Goal: Task Accomplishment & Management: Manage account settings

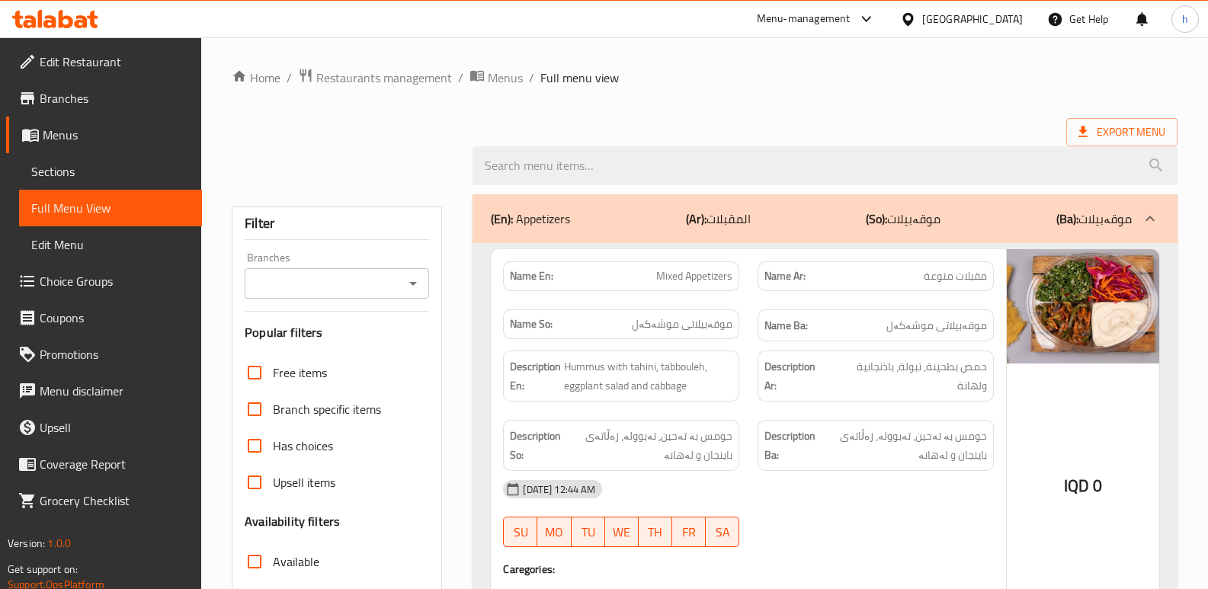
click at [76, 25] on icon at bounding box center [81, 21] width 13 height 13
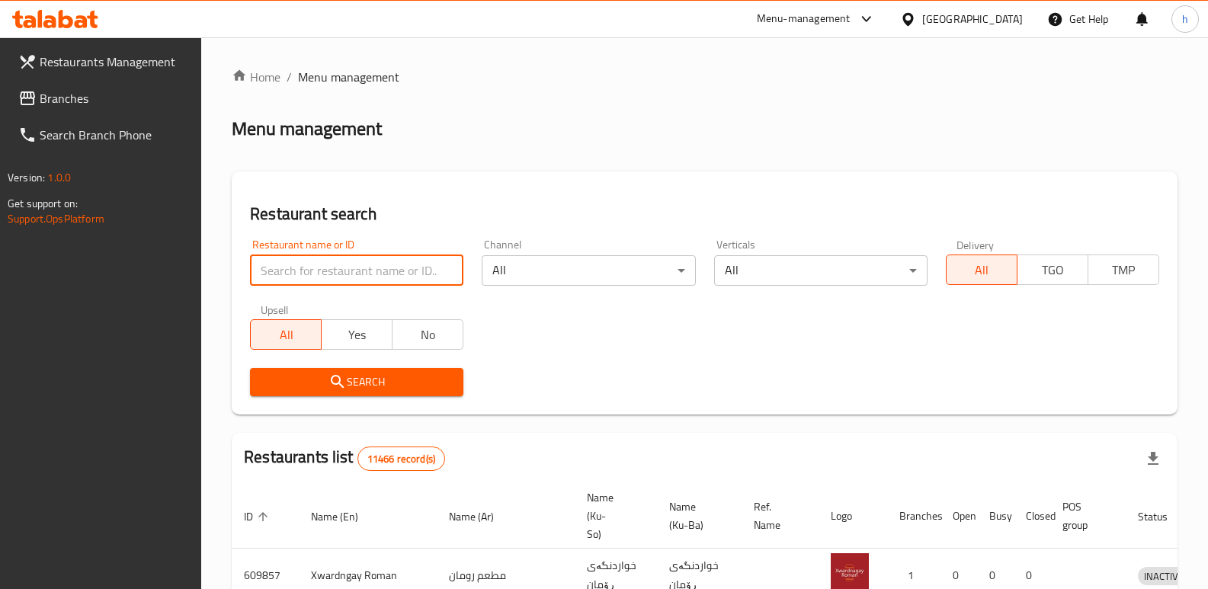
click at [354, 269] on input "search" at bounding box center [356, 270] width 213 height 30
paste input "Hadees"
type input "Hadees"
click button "Search" at bounding box center [356, 382] width 213 height 28
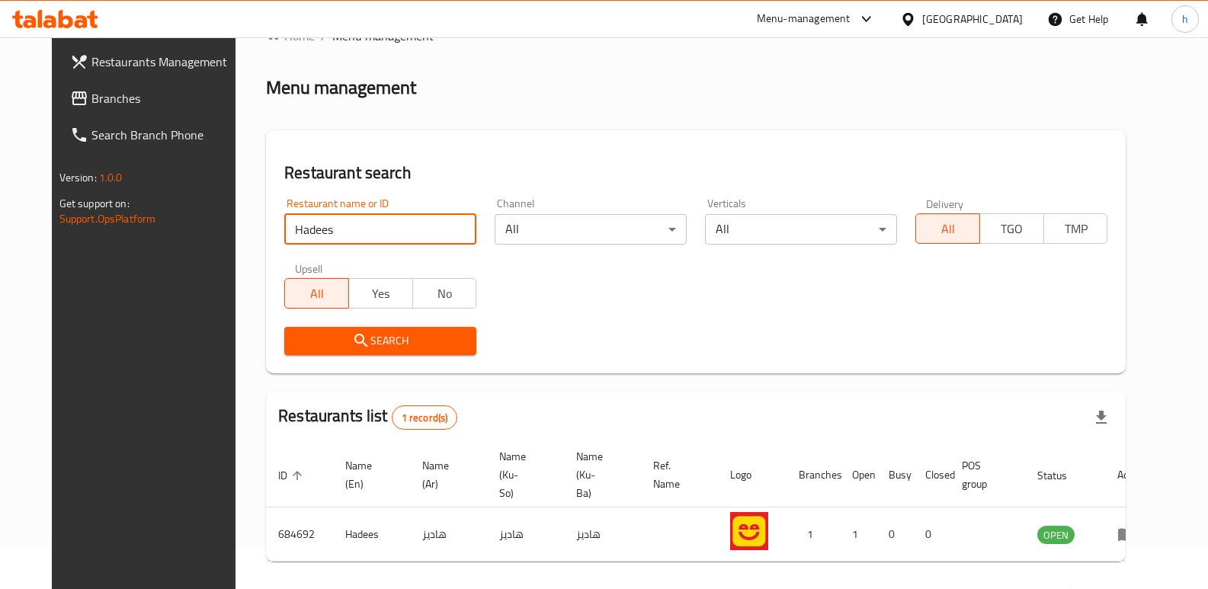
scroll to position [78, 0]
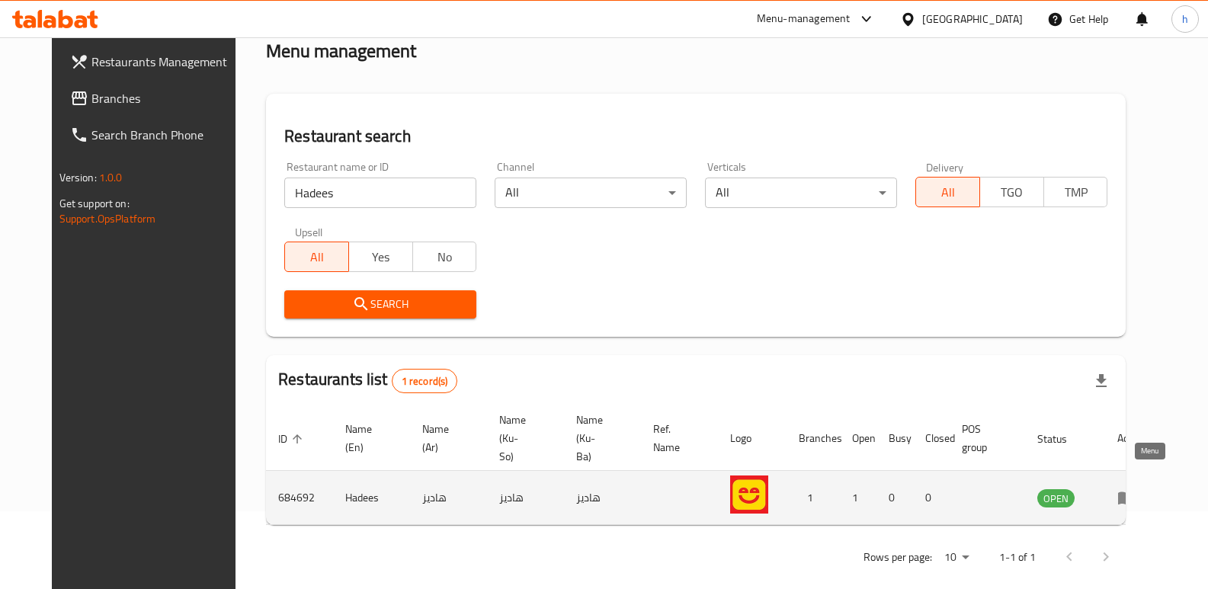
click at [1135, 493] on icon "enhanced table" at bounding box center [1127, 499] width 17 height 13
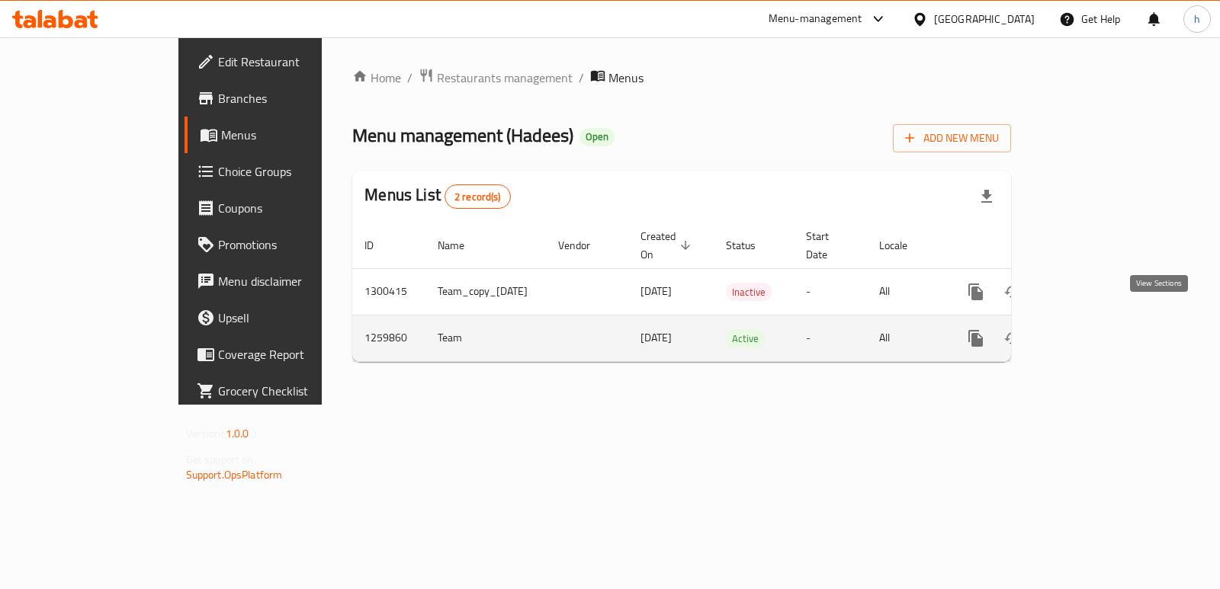
click at [1095, 329] on icon "enhanced table" at bounding box center [1086, 338] width 18 height 18
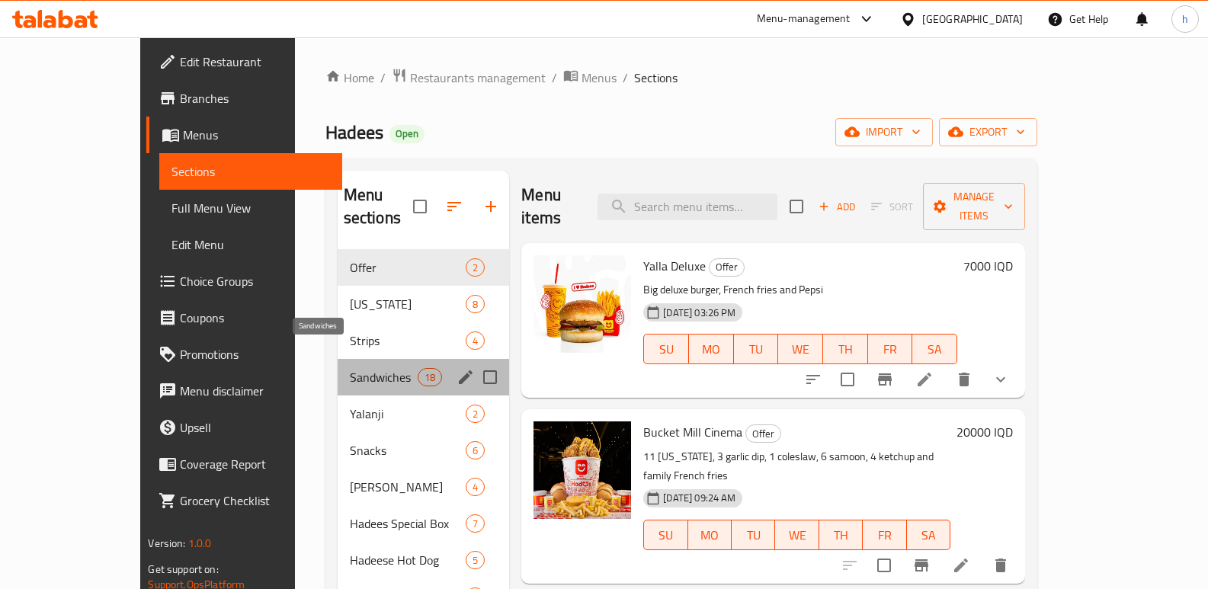
click at [350, 368] on span "Sandwiches" at bounding box center [384, 377] width 68 height 18
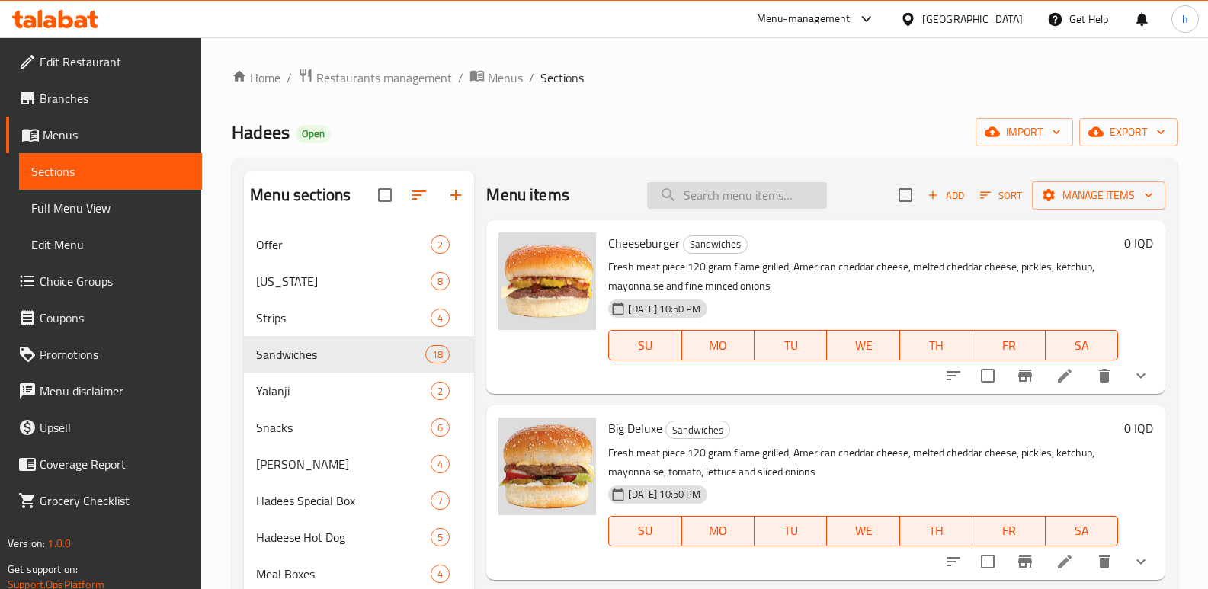
click at [726, 201] on input "search" at bounding box center [737, 195] width 180 height 27
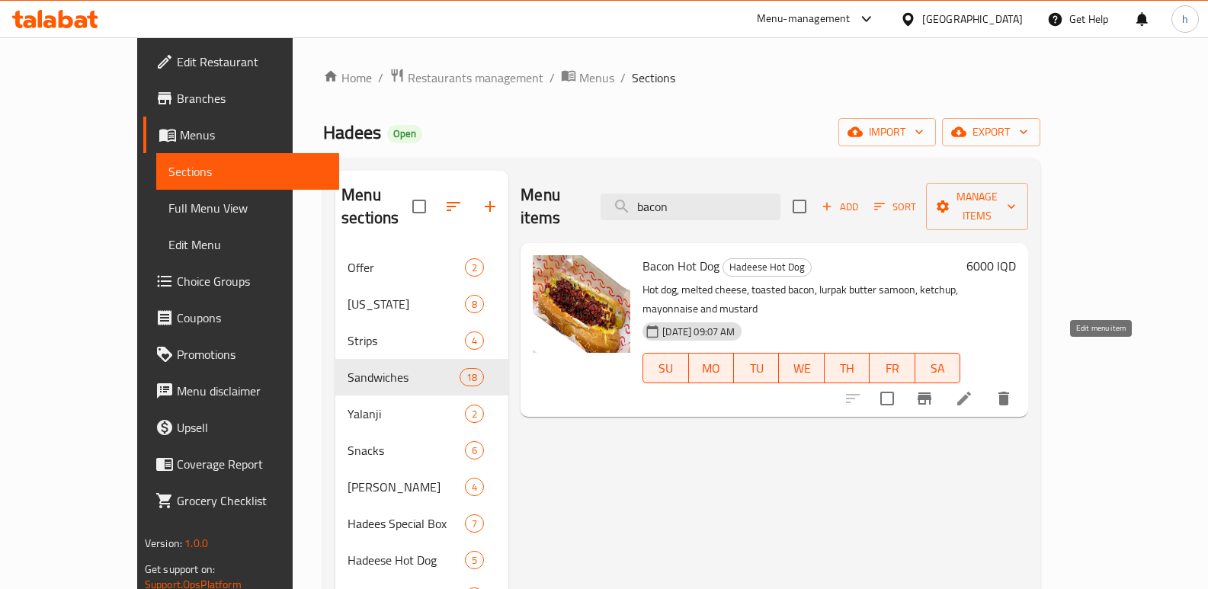
type input "bacon"
click at [974, 390] on icon at bounding box center [964, 399] width 18 height 18
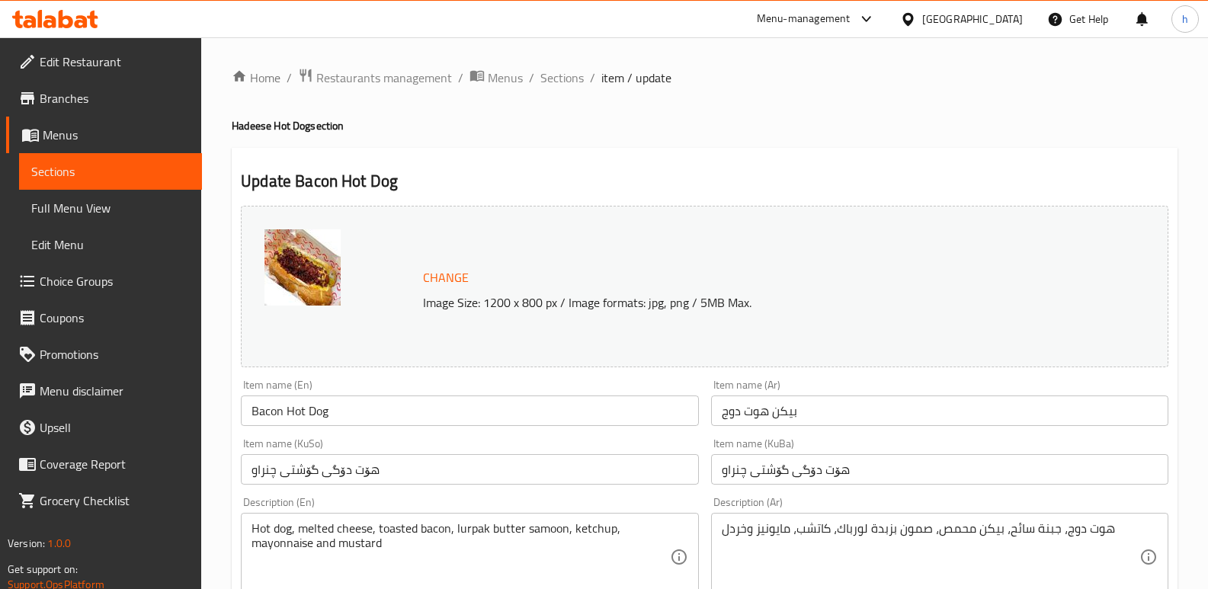
click at [159, 176] on span "Sections" at bounding box center [110, 171] width 159 height 18
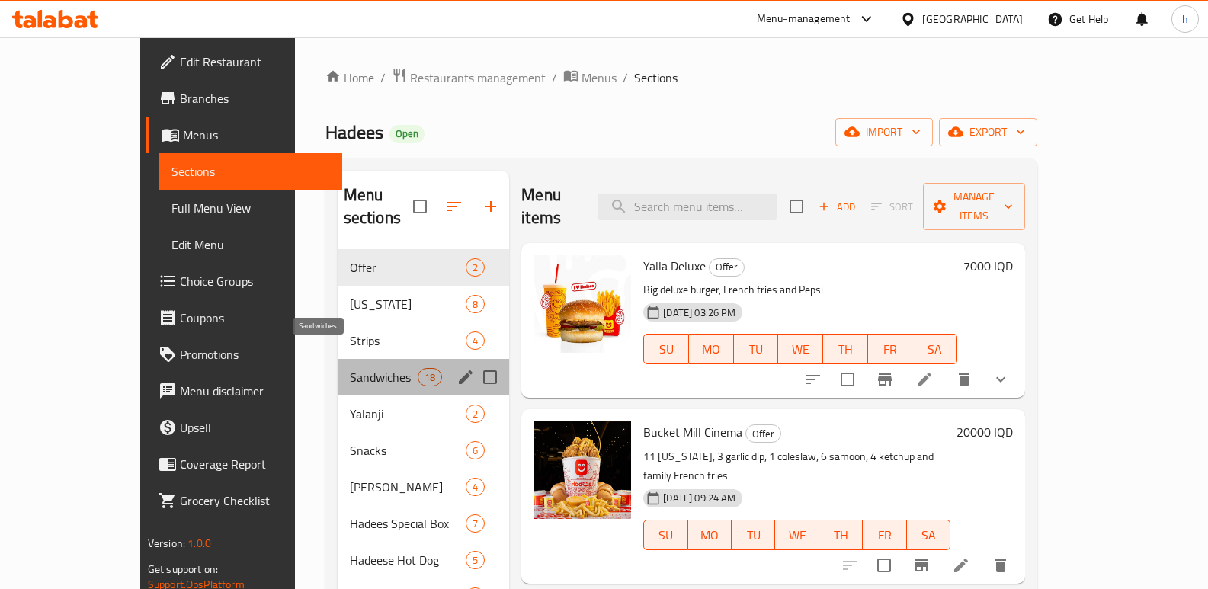
click at [350, 368] on span "Sandwiches" at bounding box center [384, 377] width 68 height 18
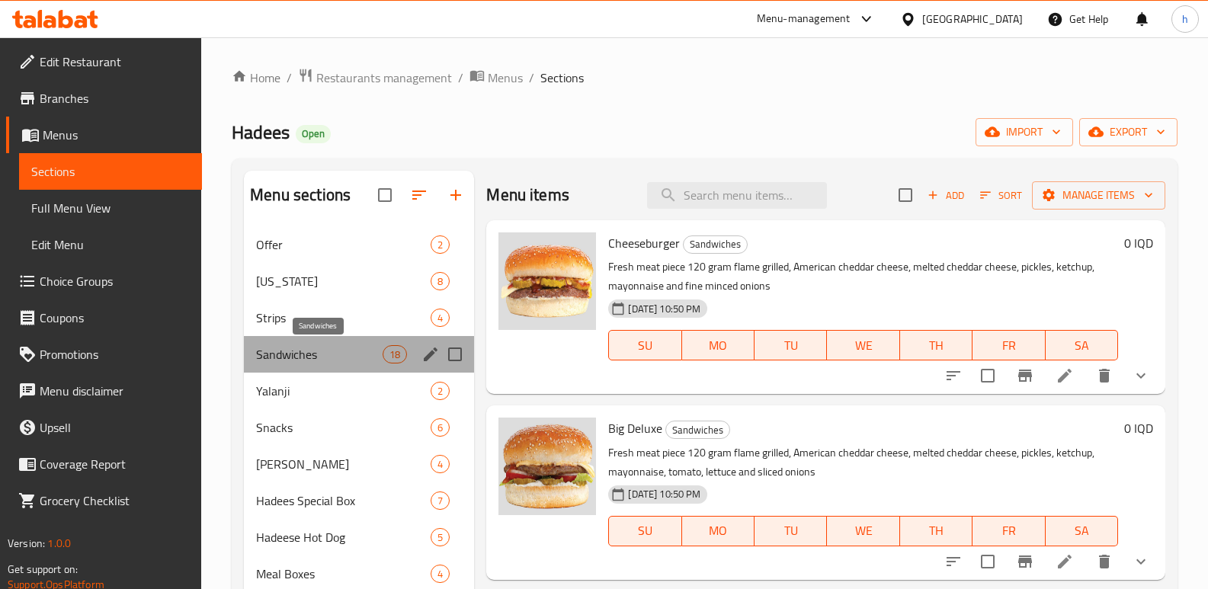
click at [304, 361] on span "Sandwiches" at bounding box center [319, 354] width 127 height 18
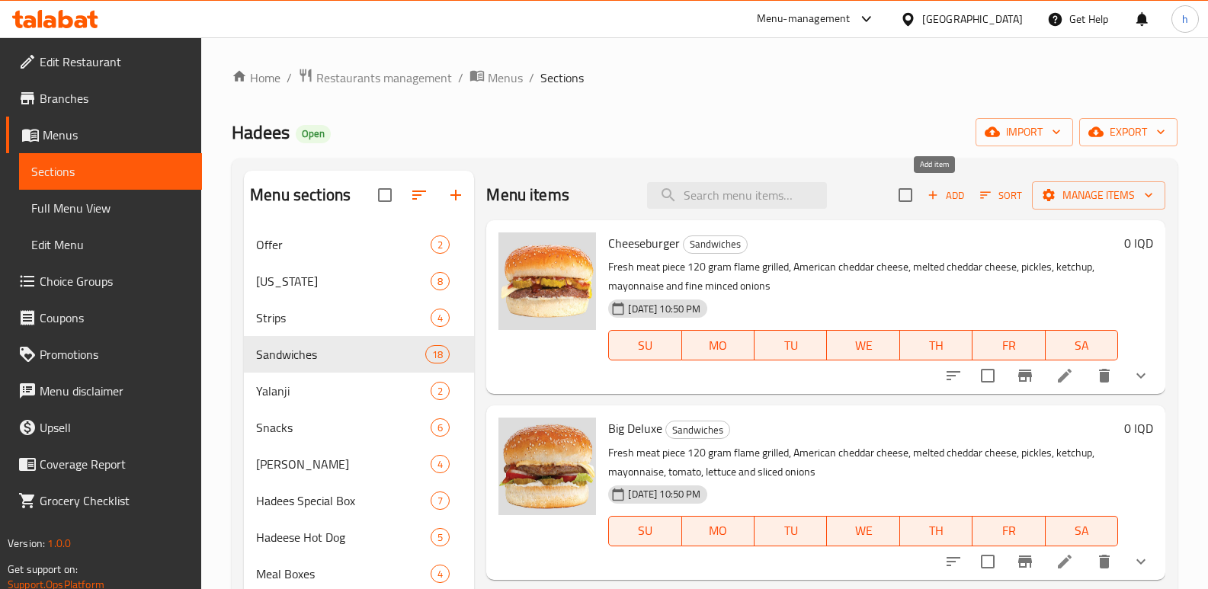
click at [935, 187] on span "Add" at bounding box center [946, 196] width 41 height 18
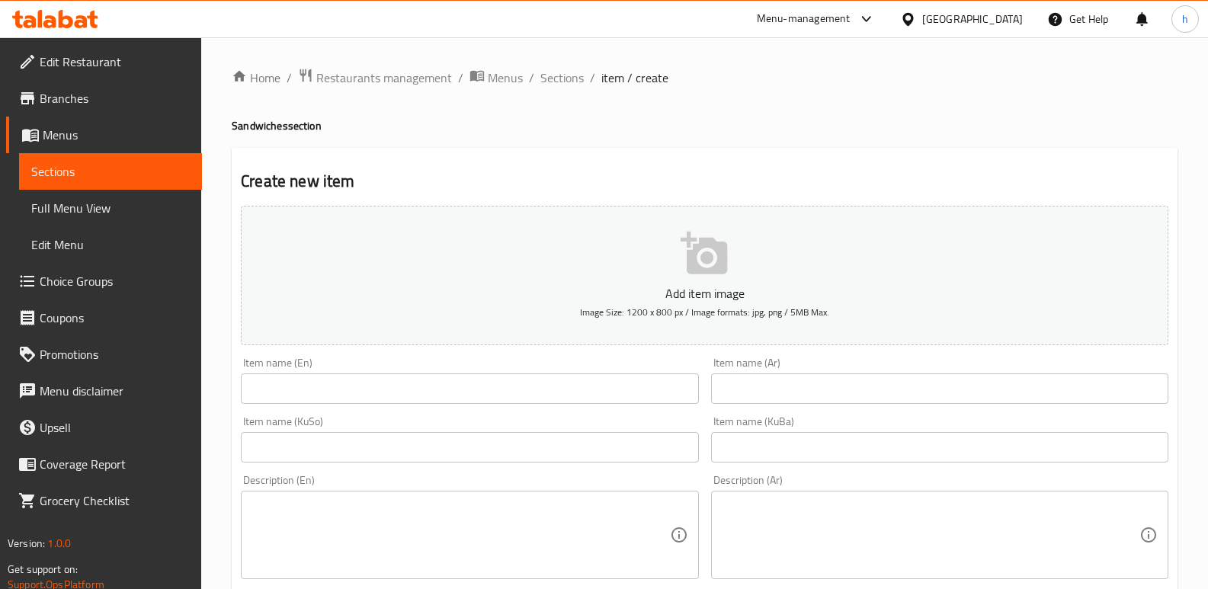
click at [903, 391] on input "text" at bounding box center [939, 389] width 457 height 30
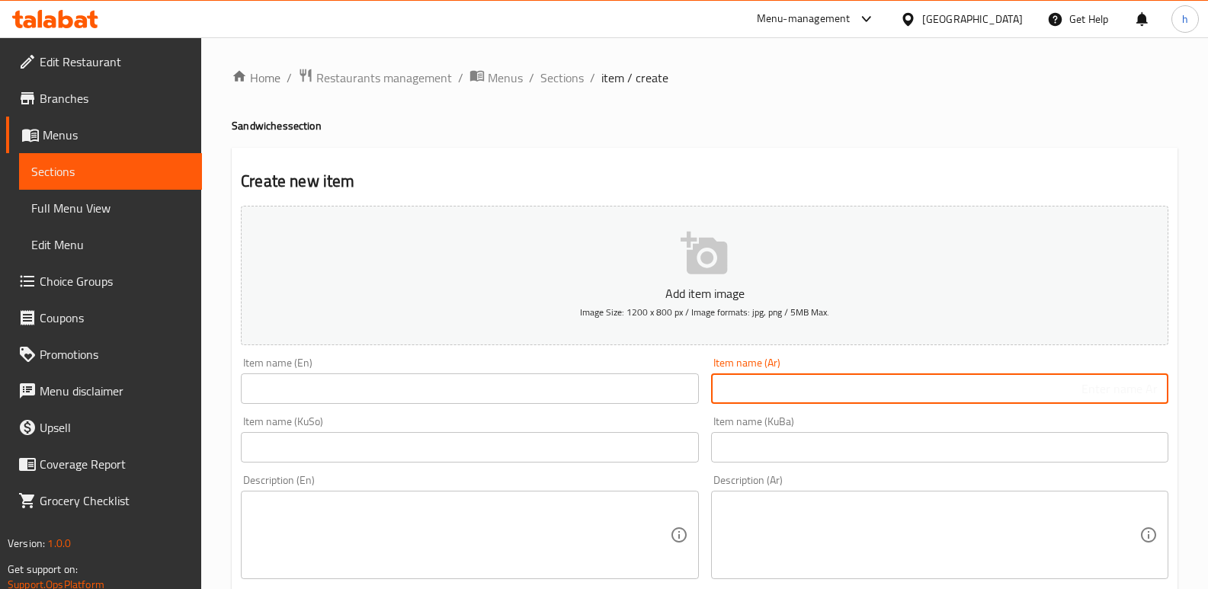
paste input "بيكن دبل جيز بركر"
click at [1077, 388] on input "بيكن دبل جيز بركر" at bounding box center [939, 389] width 457 height 30
type input "بيكن دبل جيز برجر"
click at [683, 450] on input "text" at bounding box center [469, 447] width 457 height 30
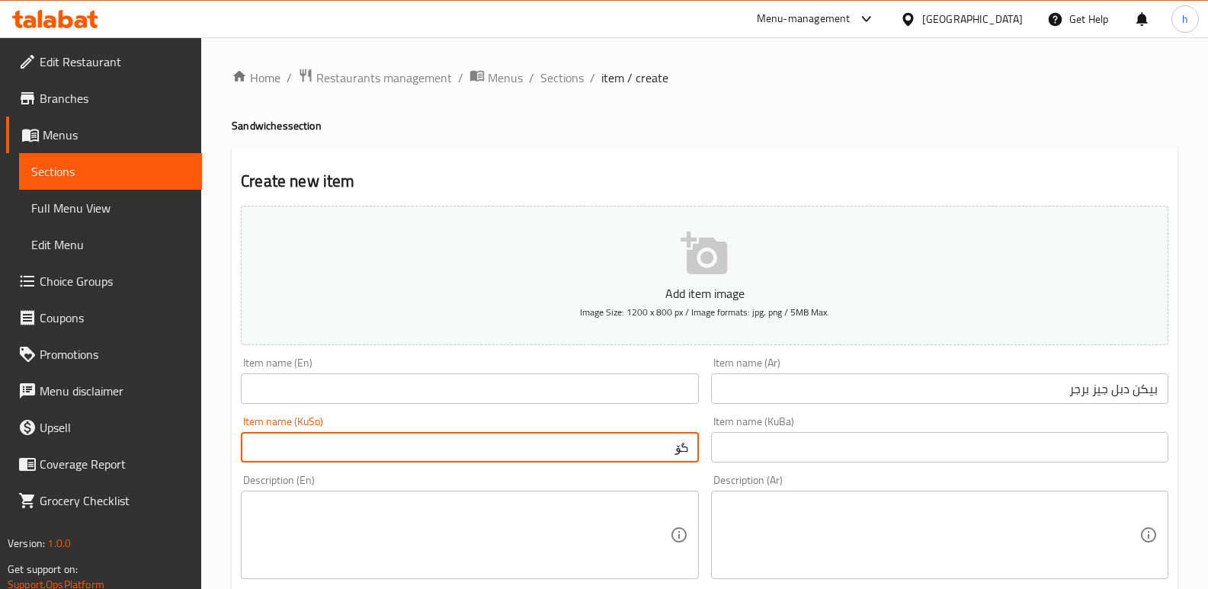
type input "گ"
type input "بەرگری گۆشتی دەبڵ"
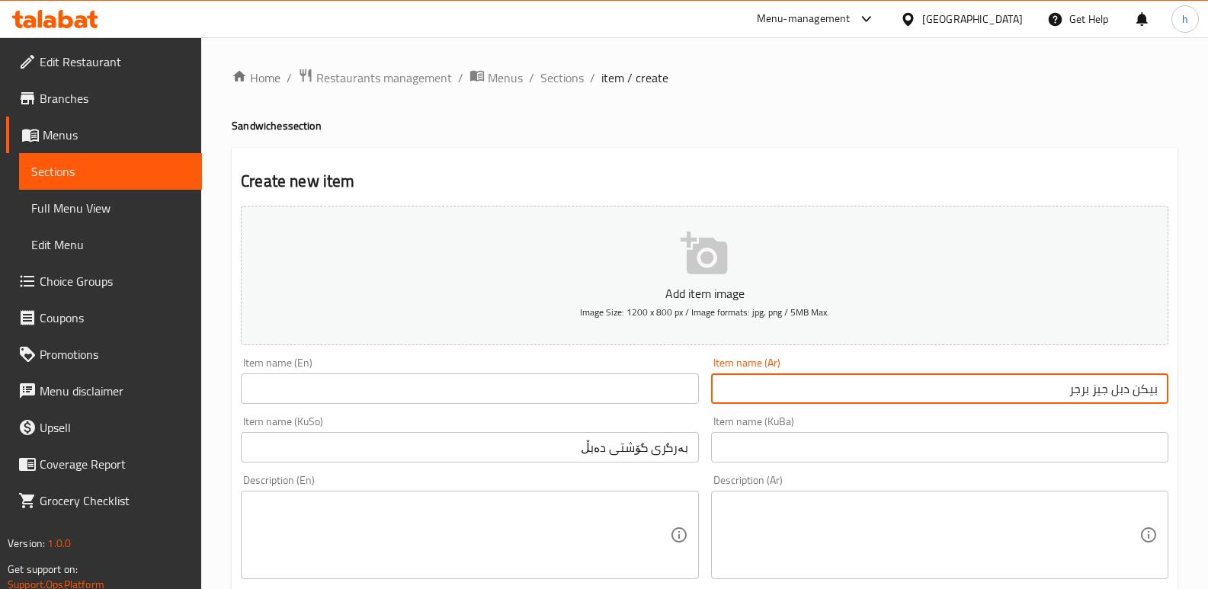
drag, startPoint x: 1061, startPoint y: 383, endPoint x: 1192, endPoint y: 383, distance: 131.1
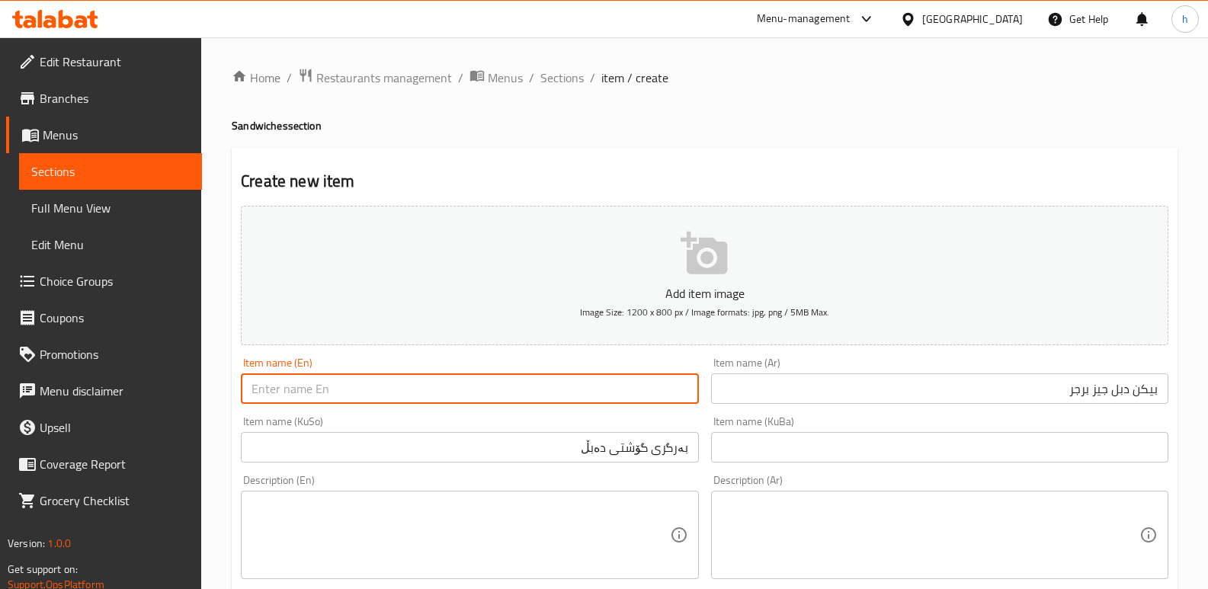
click at [334, 390] on input "text" at bounding box center [469, 389] width 457 height 30
paste input "Bacon Double Cheese Burger"
type input "Bacon Double Cheese Burger"
click at [608, 449] on input "بەرگری گۆشتی دەبڵ" at bounding box center [469, 447] width 457 height 30
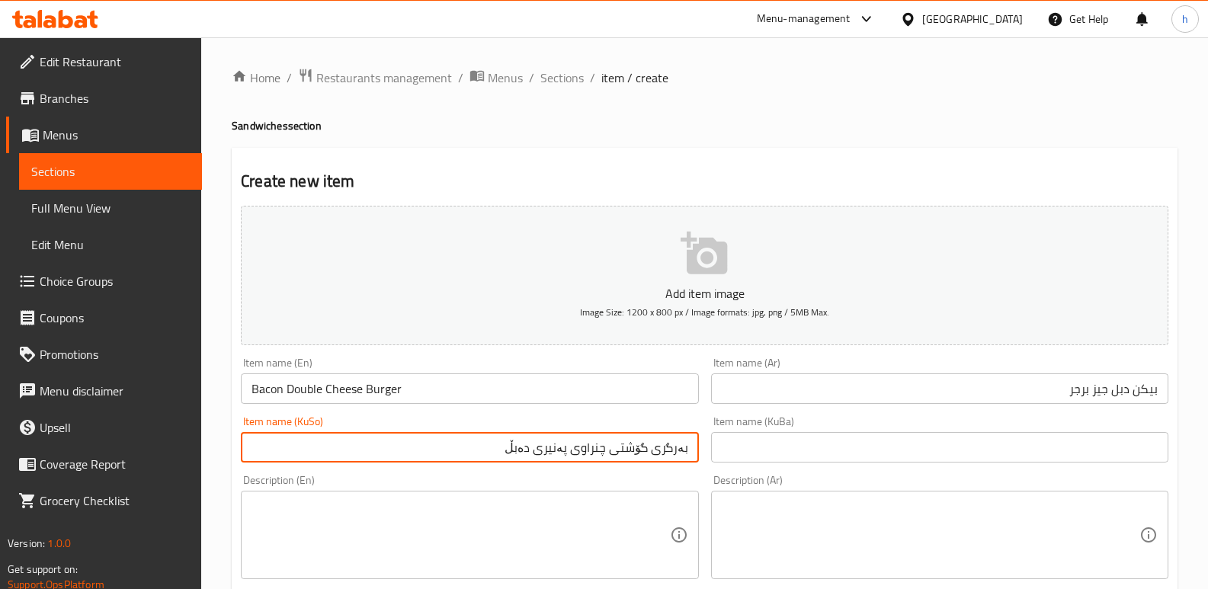
type input "بەرگری گۆشتی چنراوی پەنیری دەبڵ"
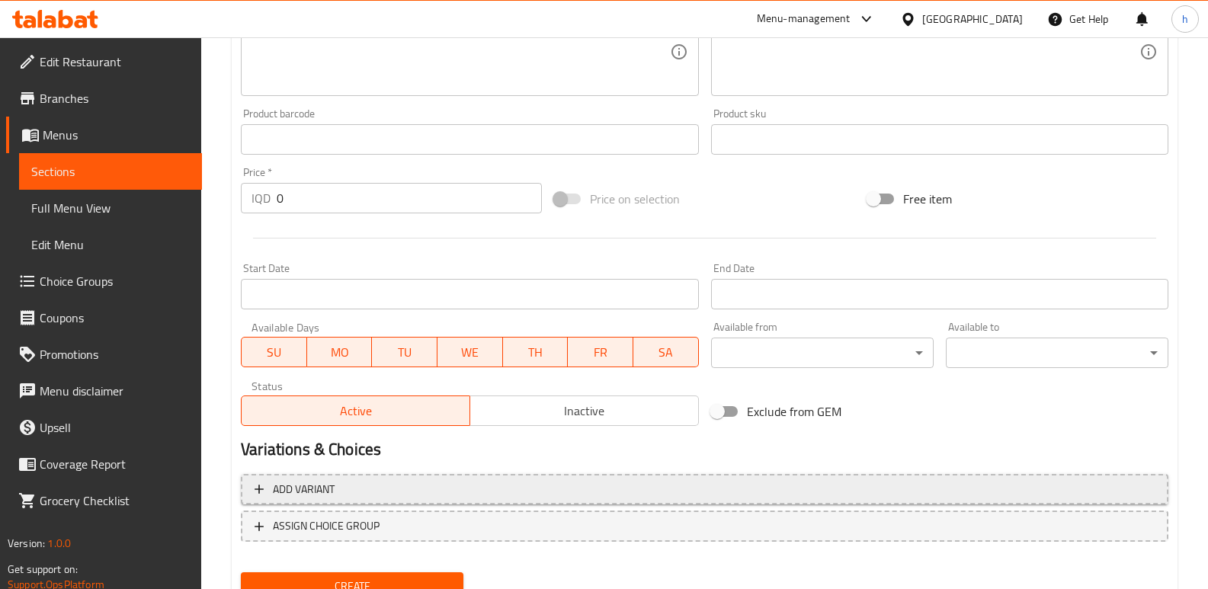
scroll to position [616, 0]
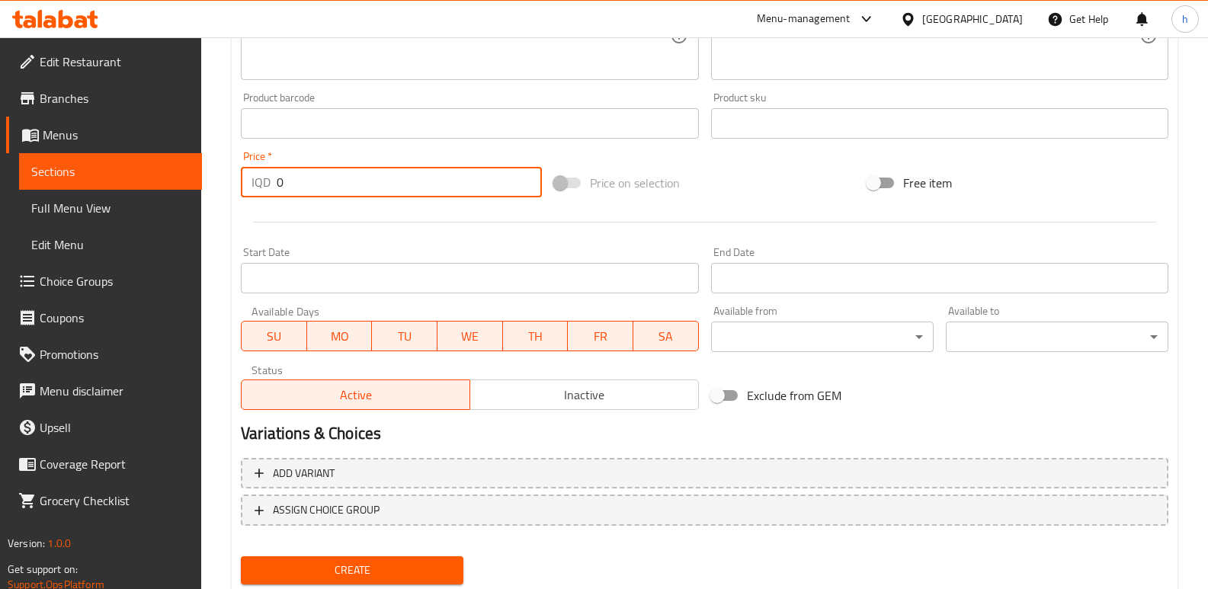
drag, startPoint x: 274, startPoint y: 181, endPoint x: 147, endPoint y: 142, distance: 132.6
click at [181, 151] on div "Edit Restaurant Branches Menus Sections Full Menu View Edit Menu Choice Groups …" at bounding box center [604, 28] width 1208 height 1215
paste input "1000"
type input "10000"
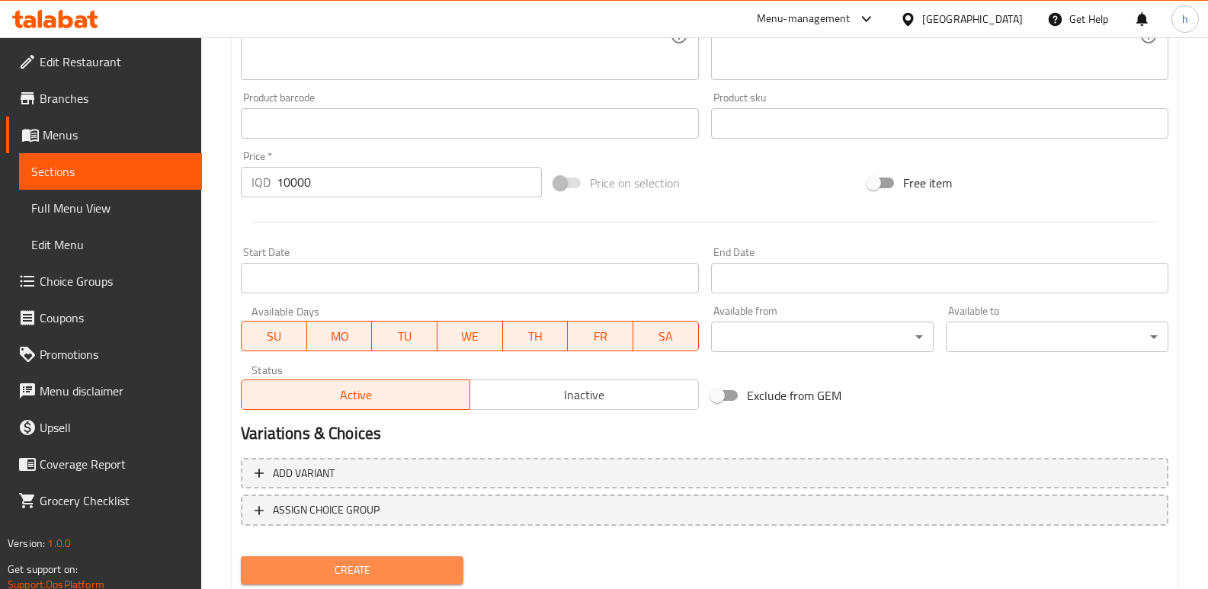
click at [408, 558] on button "Create" at bounding box center [352, 571] width 223 height 28
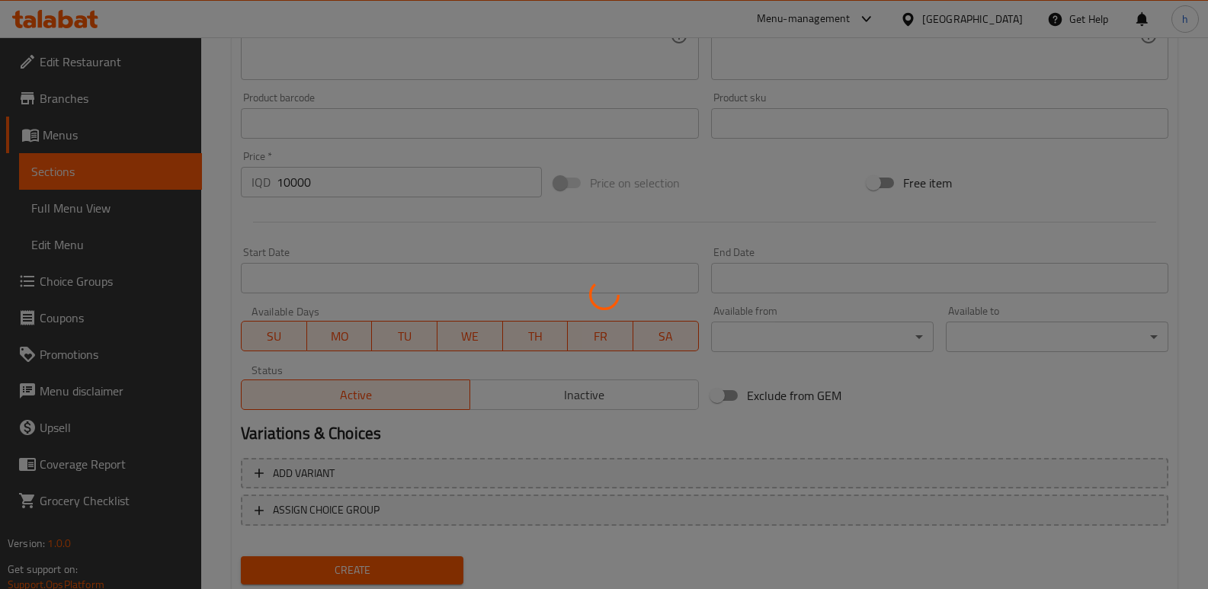
type input "0"
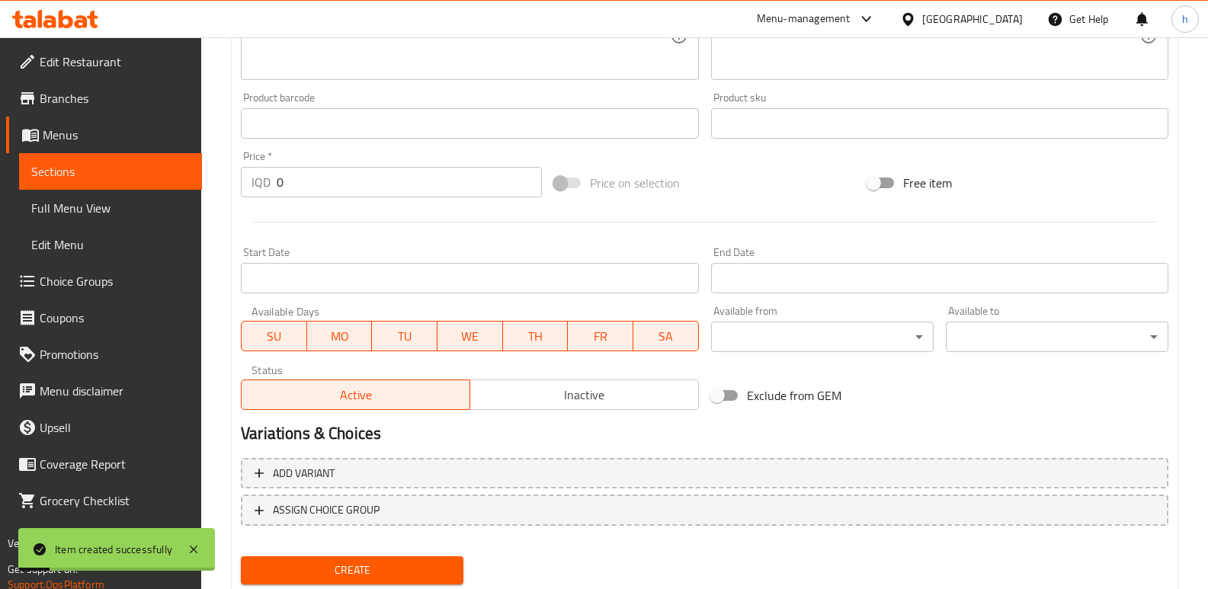
click at [166, 179] on span "Sections" at bounding box center [110, 171] width 159 height 18
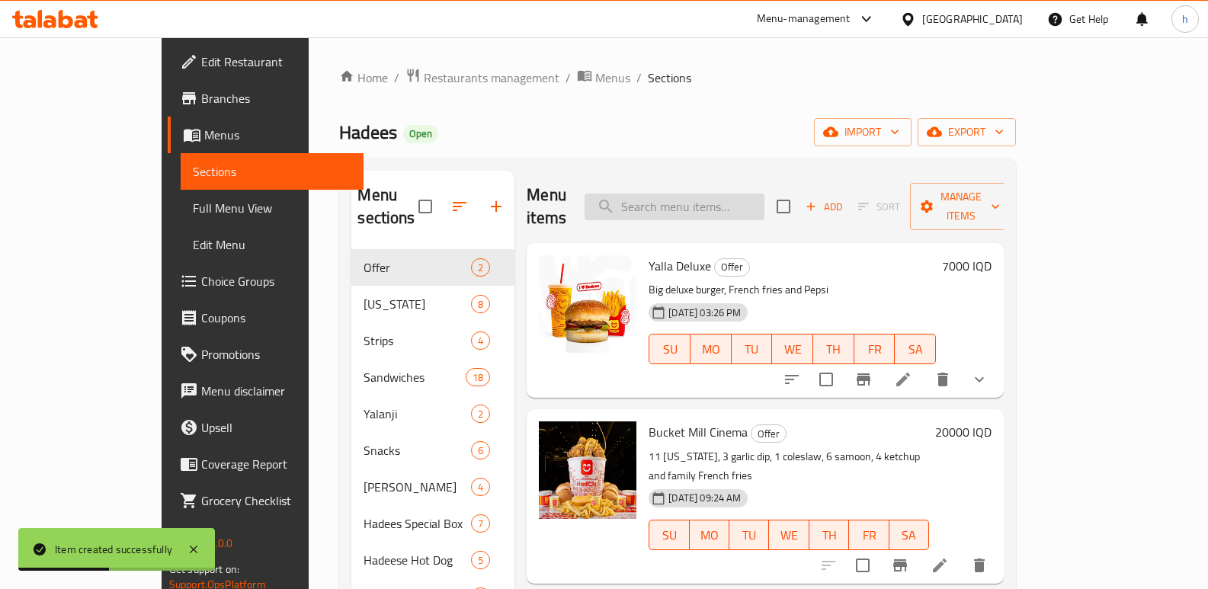
click at [765, 195] on input "search" at bounding box center [675, 207] width 180 height 27
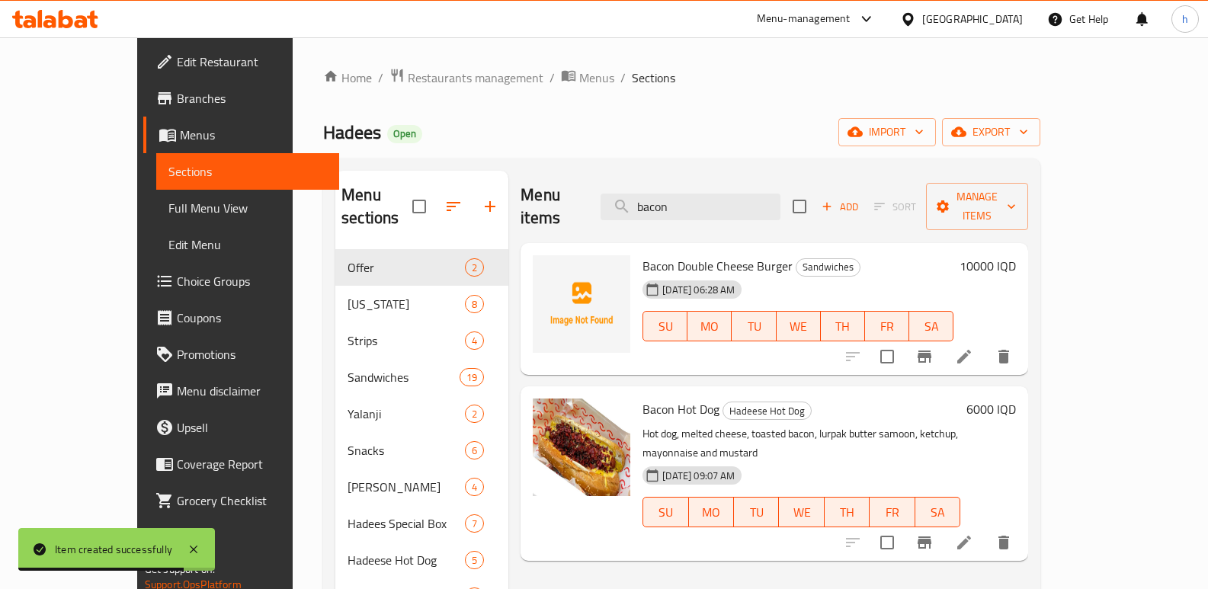
type input "bacon"
click at [986, 529] on li at bounding box center [964, 542] width 43 height 27
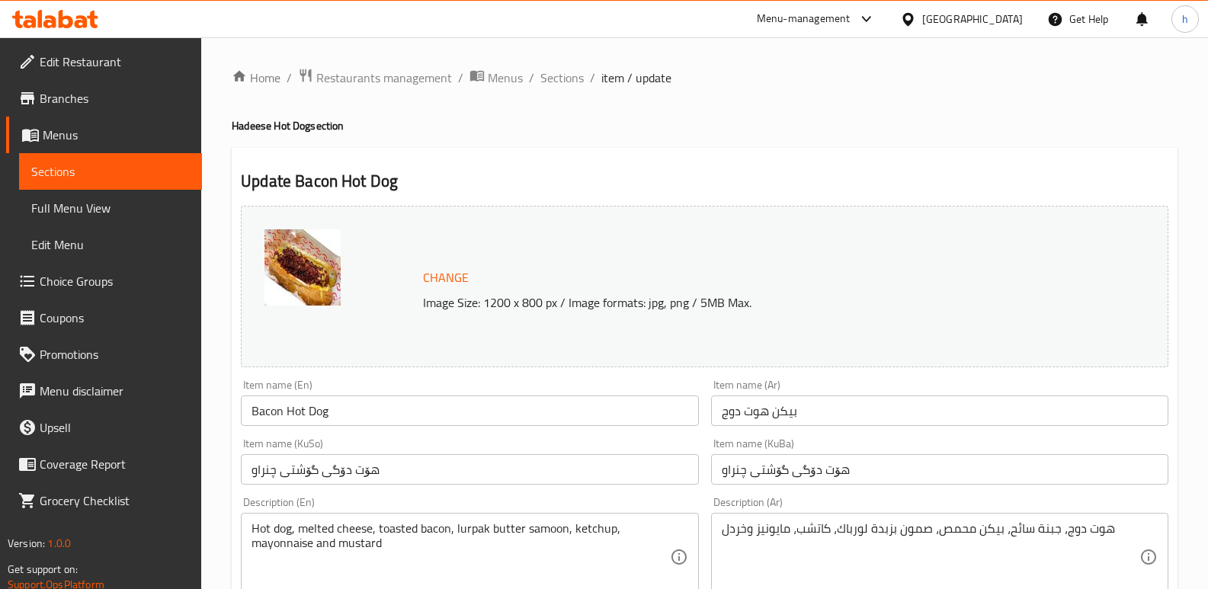
click at [151, 173] on span "Sections" at bounding box center [110, 171] width 159 height 18
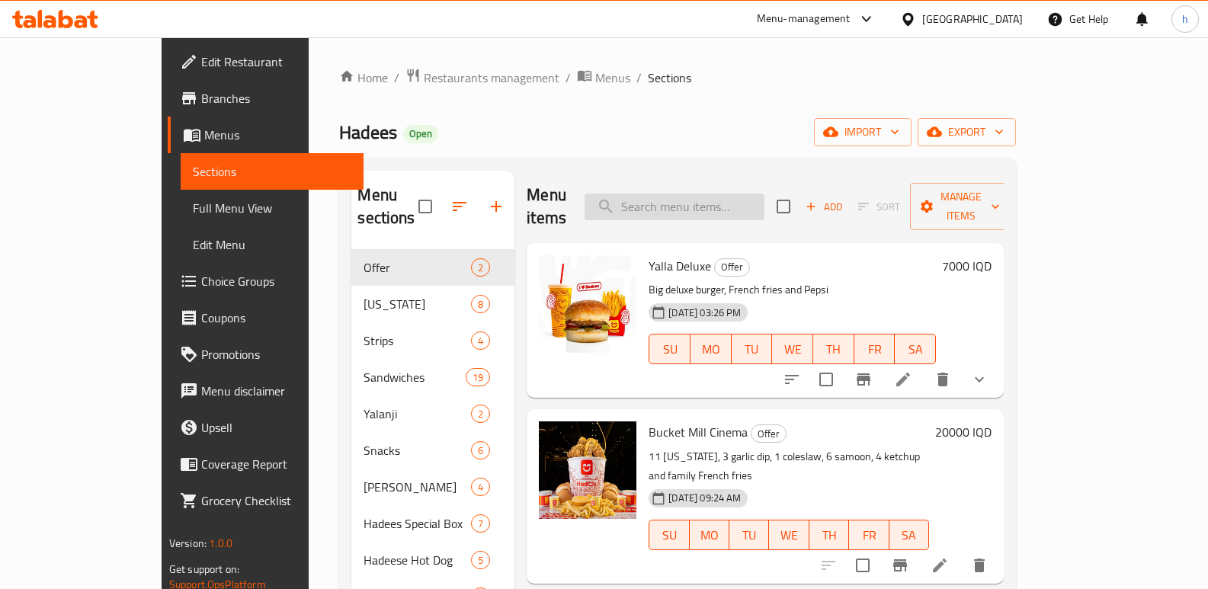
click at [738, 200] on input "search" at bounding box center [675, 207] width 180 height 27
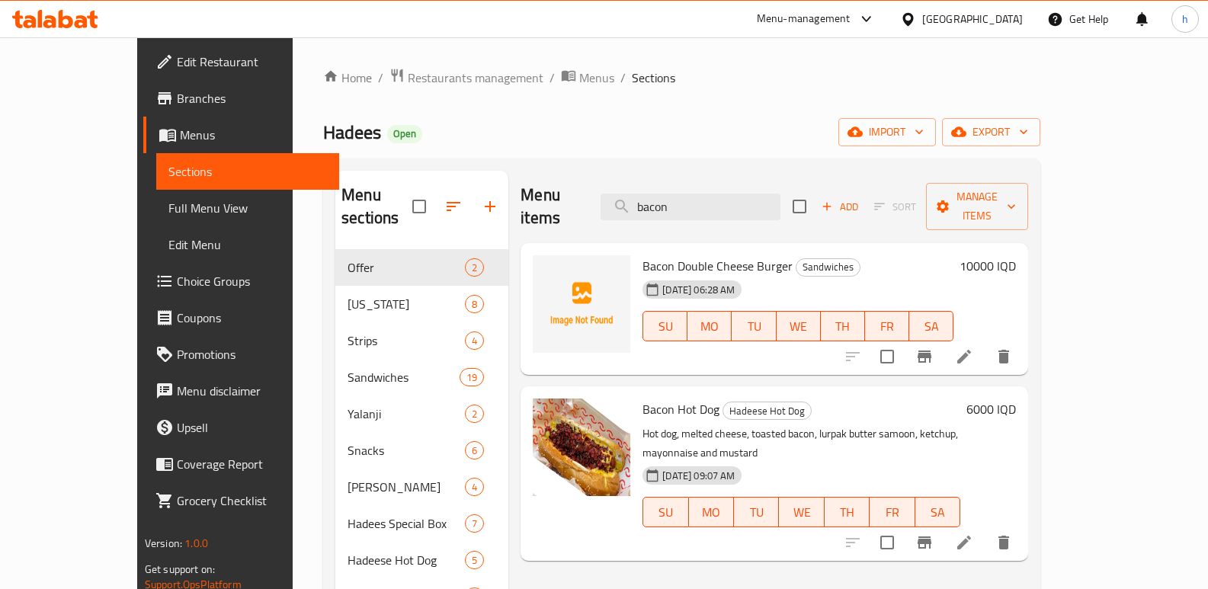
type input "bacon"
click at [974, 348] on icon at bounding box center [964, 357] width 18 height 18
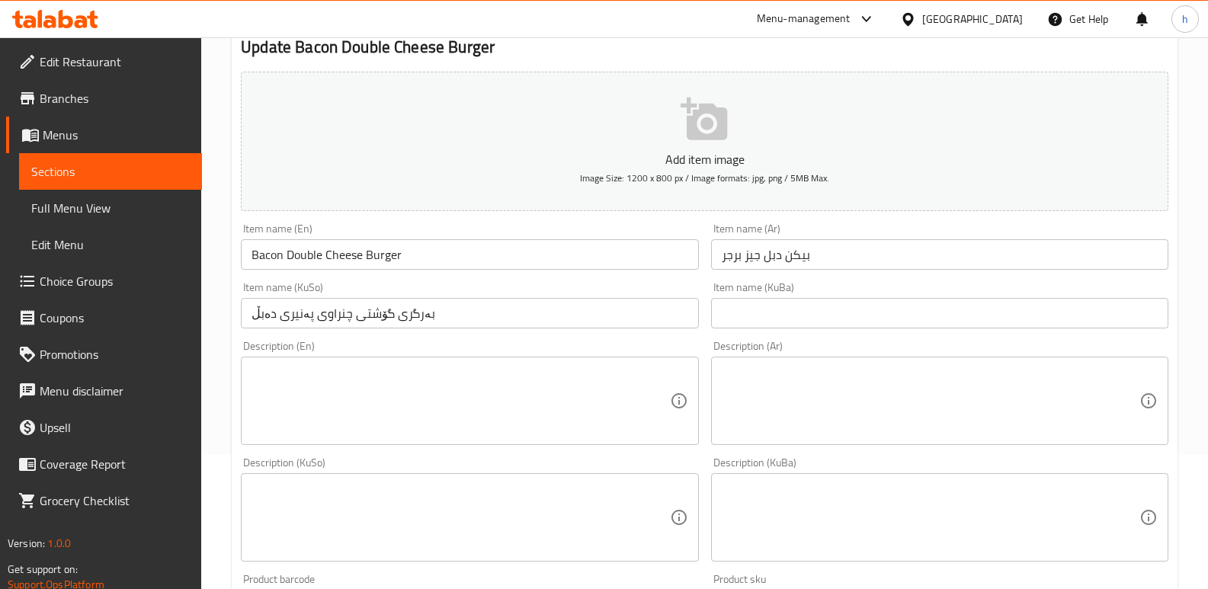
scroll to position [178, 0]
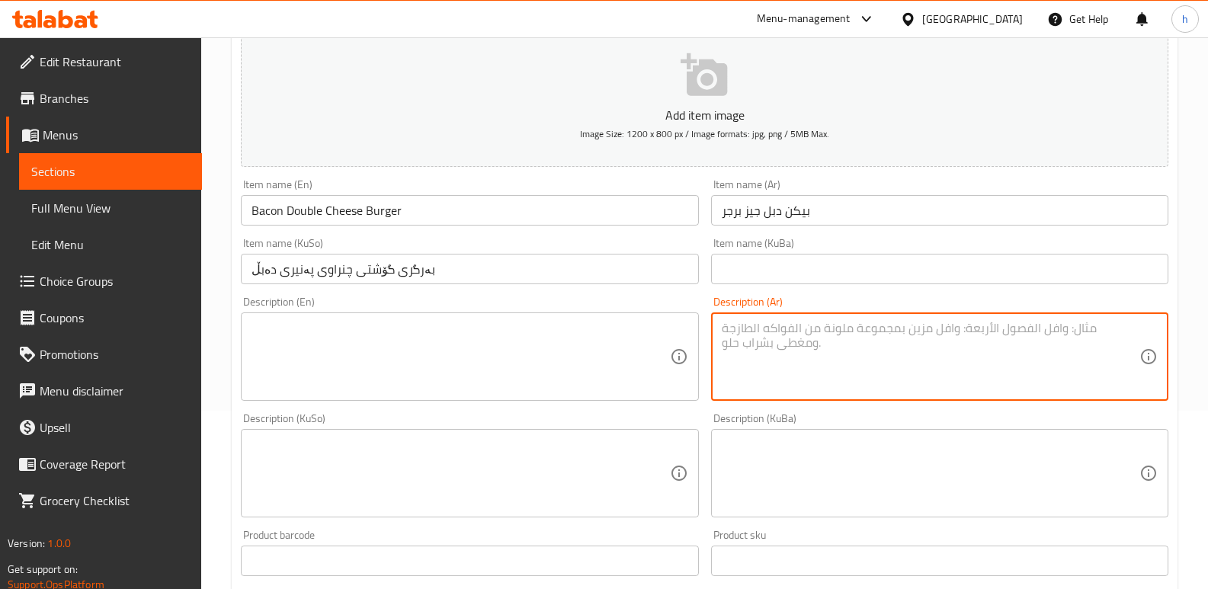
click at [940, 355] on textarea at bounding box center [931, 357] width 418 height 72
paste textarea "قطعتين بركر لحم - جبن - لحم بقري مقدد - مايونيز - كاتشب - مخلل"
click at [1080, 329] on textarea "قطعتين بركر لحم - جبن - لحم بقري مقدد - مايونيز - كاتشب - مخلل" at bounding box center [931, 357] width 418 height 72
type textarea "قطعتين برجر لحم، جبن، لحم بقري مقدد، مايونيز، كاتشب ومخلل"
click at [974, 471] on textarea at bounding box center [931, 474] width 418 height 72
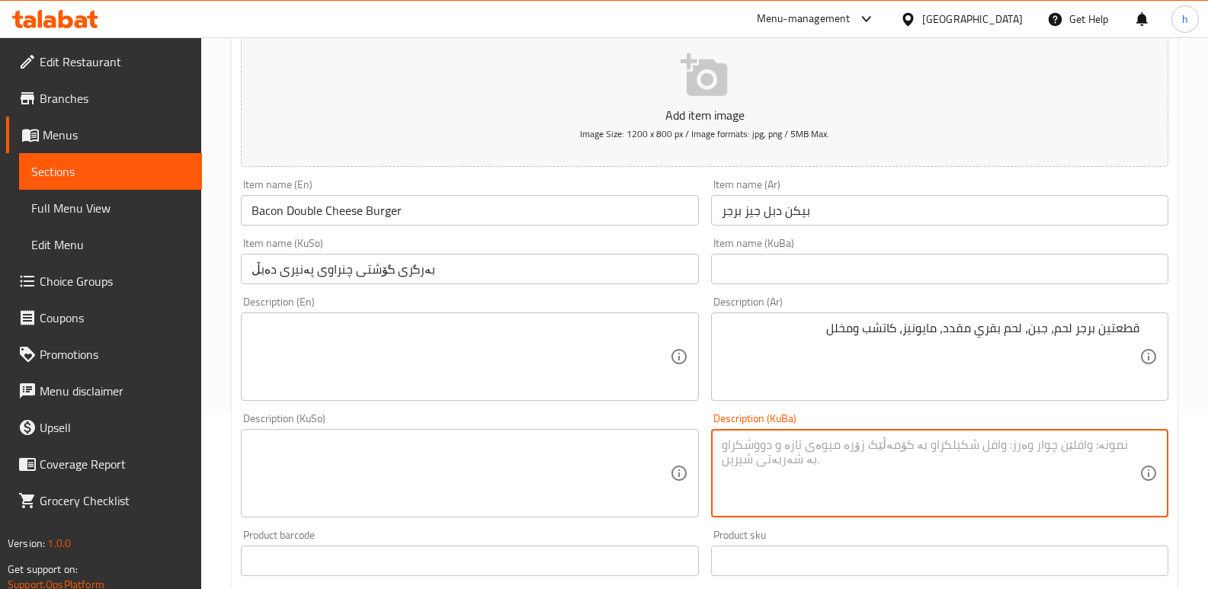
click at [560, 460] on textarea at bounding box center [461, 474] width 418 height 72
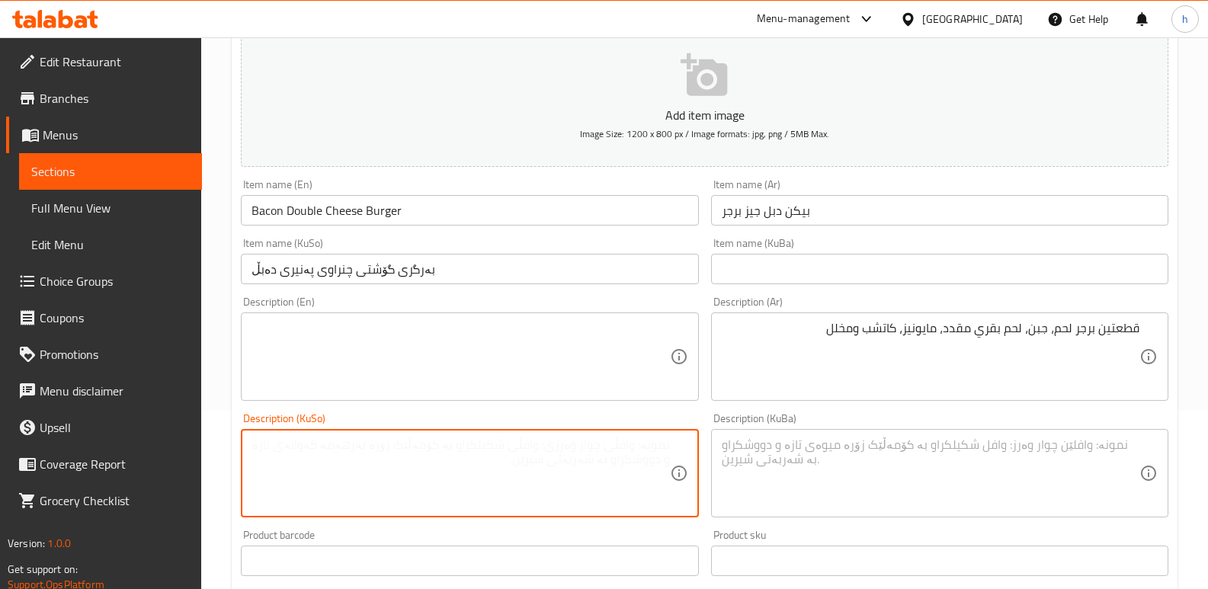
paste textarea "دوو پارچە بەرگری گۆشت، پەنیر، گۆشتی چنراو، مایۆنیز، کەچەپ و ترشیات"
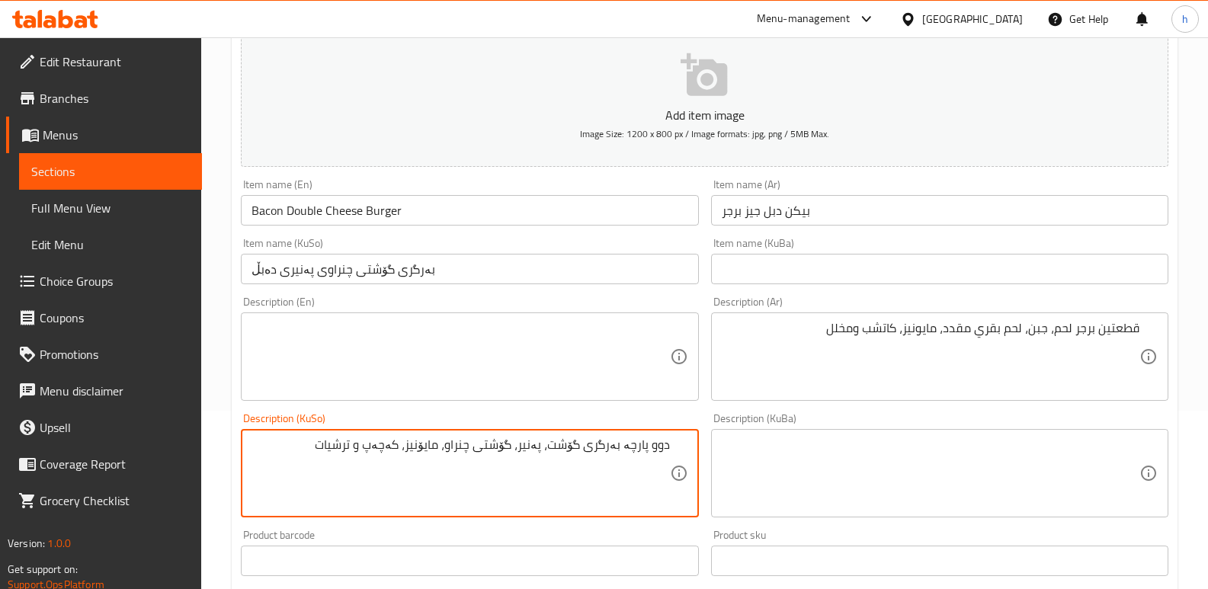
click at [663, 445] on textarea "دوو پارچە بەرگری گۆشت، پەنیر، گۆشتی چنراو، مایۆنیز، کەچەپ و ترشیات" at bounding box center [461, 474] width 418 height 72
type textarea "2 پارچە بەرگری گۆشت، پەنیر، گۆشتی چنراو، مایۆنیز، کەچەپ و ترشیات"
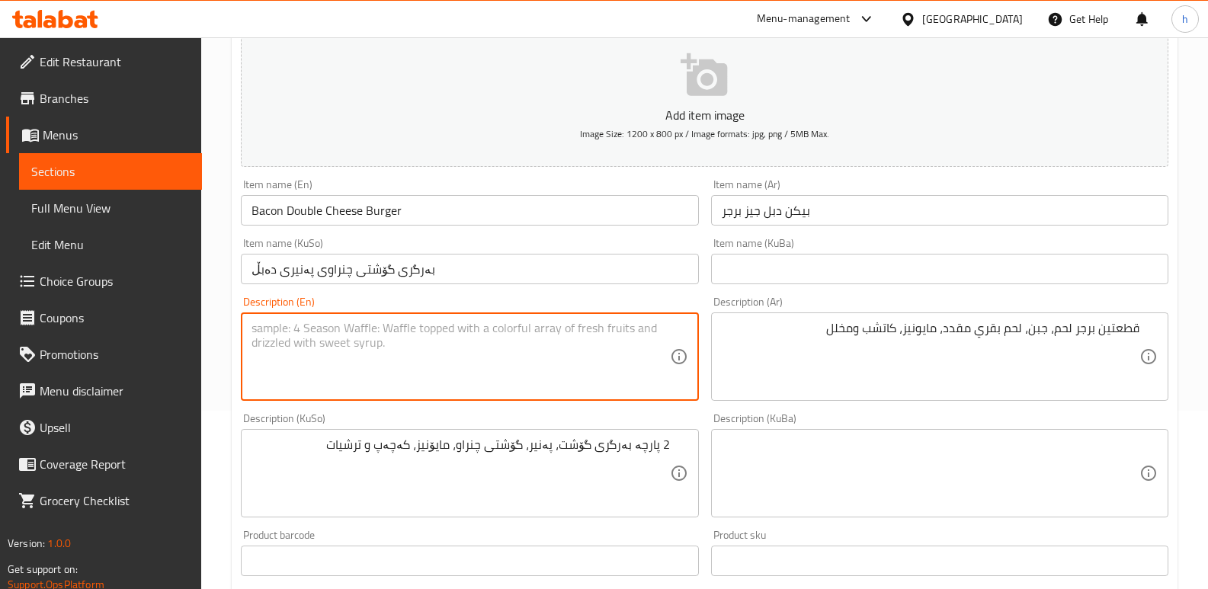
click at [277, 322] on textarea at bounding box center [461, 357] width 418 height 72
paste textarea "Two beef burger patties, cheese, bacon, mayonnaise, ketchup and pickles"
click at [265, 329] on textarea "Two beef burger patties, cheese, bacon, mayonnaise, ketchup and pickles" at bounding box center [461, 357] width 418 height 72
click at [274, 331] on textarea "2 beef burger patties, cheese, bacon, mayonnaise, ketchup and pickles" at bounding box center [461, 357] width 418 height 72
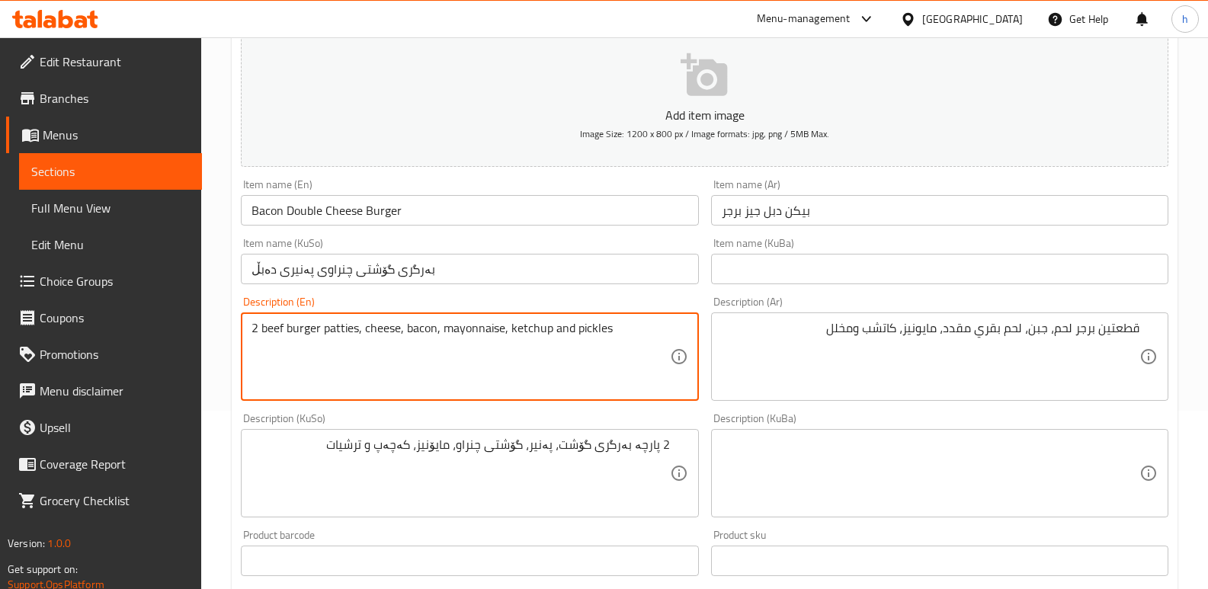
click at [274, 331] on textarea "2 beef burger patties, cheese, bacon, mayonnaise, ketchup and pickles" at bounding box center [461, 357] width 418 height 72
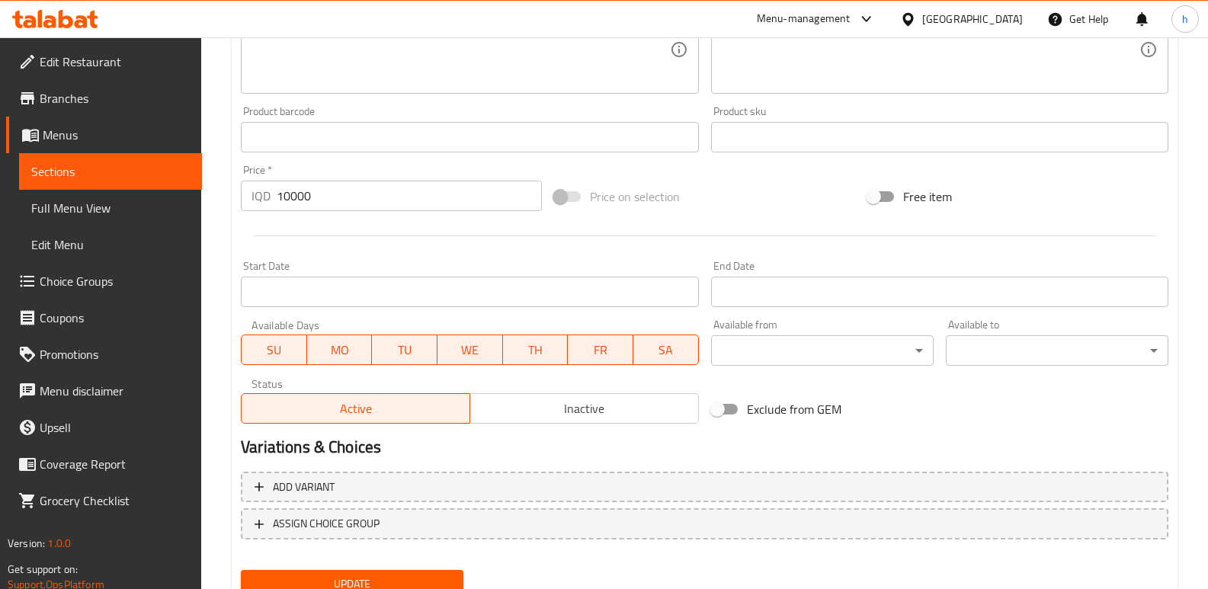
scroll to position [663, 0]
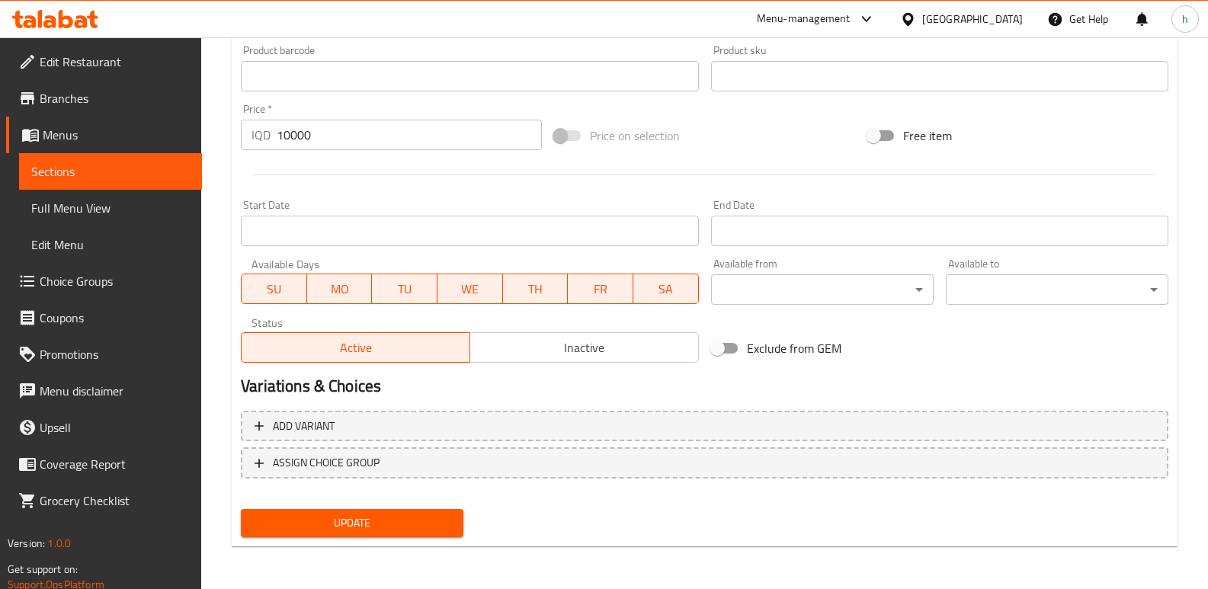
type textarea "2 Meat burger patties, cheese, bacon, mayonnaise, ketchup and pickles"
click at [366, 521] on span "Update" at bounding box center [352, 523] width 198 height 19
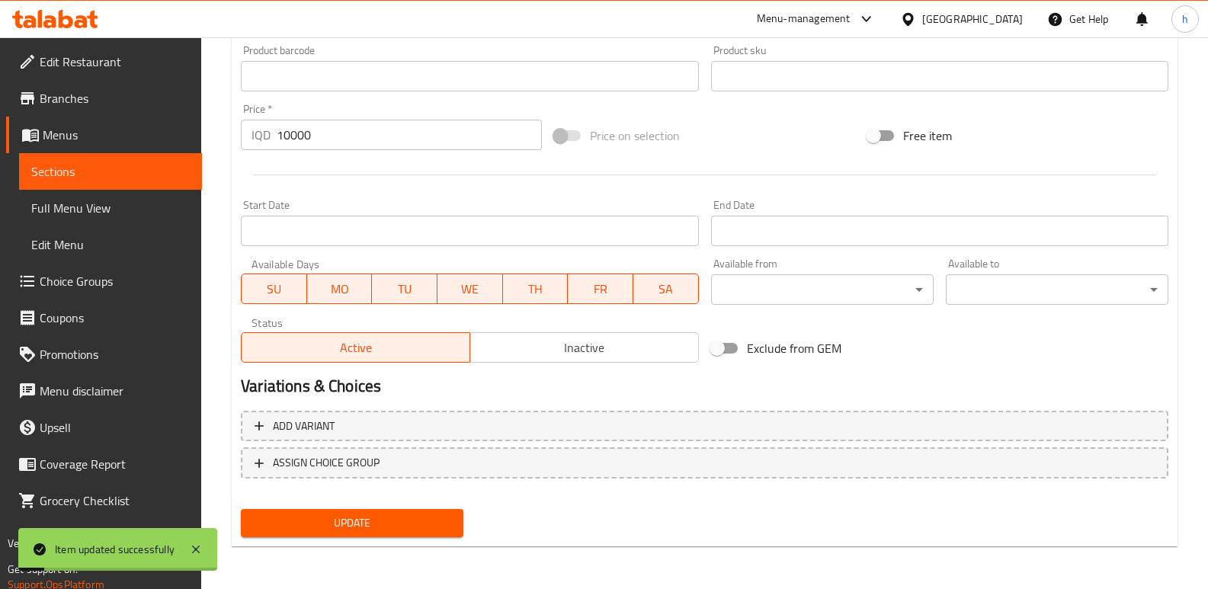
click at [114, 200] on span "Full Menu View" at bounding box center [110, 208] width 159 height 18
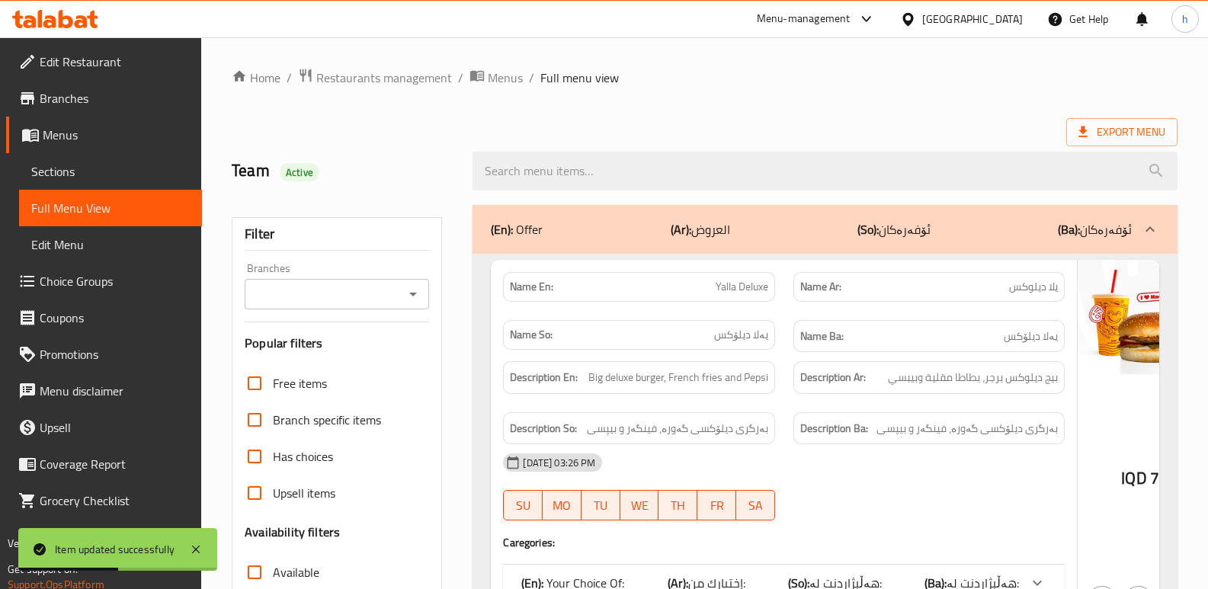
click at [352, 313] on div "Filter Branches Branches Popular filters Free items Branch specific items Has c…" at bounding box center [337, 498] width 210 height 563
click at [352, 308] on div "Branches" at bounding box center [337, 294] width 185 height 30
click at [360, 297] on input "Branches" at bounding box center [324, 294] width 150 height 21
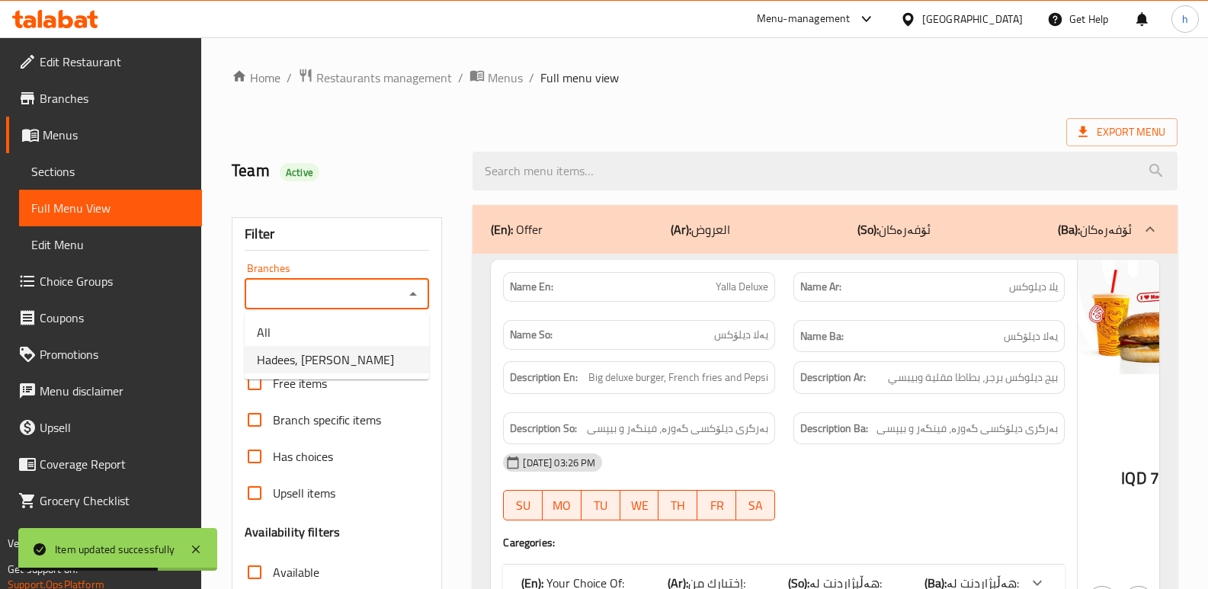
click at [344, 352] on span "Hadees, [PERSON_NAME]" at bounding box center [325, 360] width 137 height 18
type input "Hadees, [PERSON_NAME]"
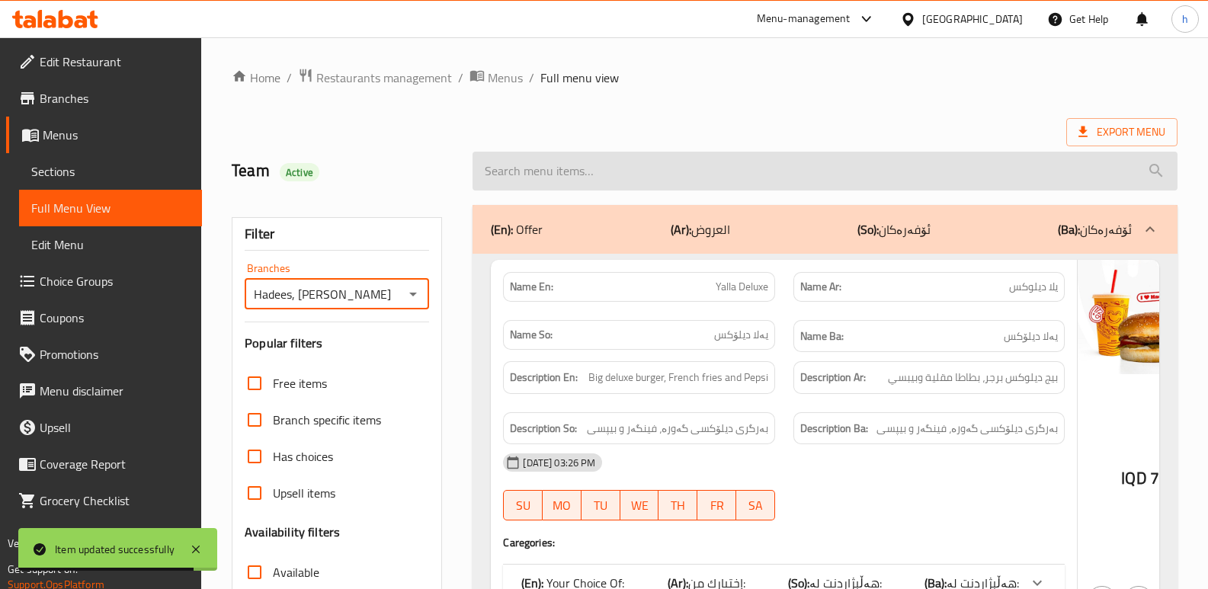
click at [637, 176] on input "search" at bounding box center [825, 171] width 705 height 39
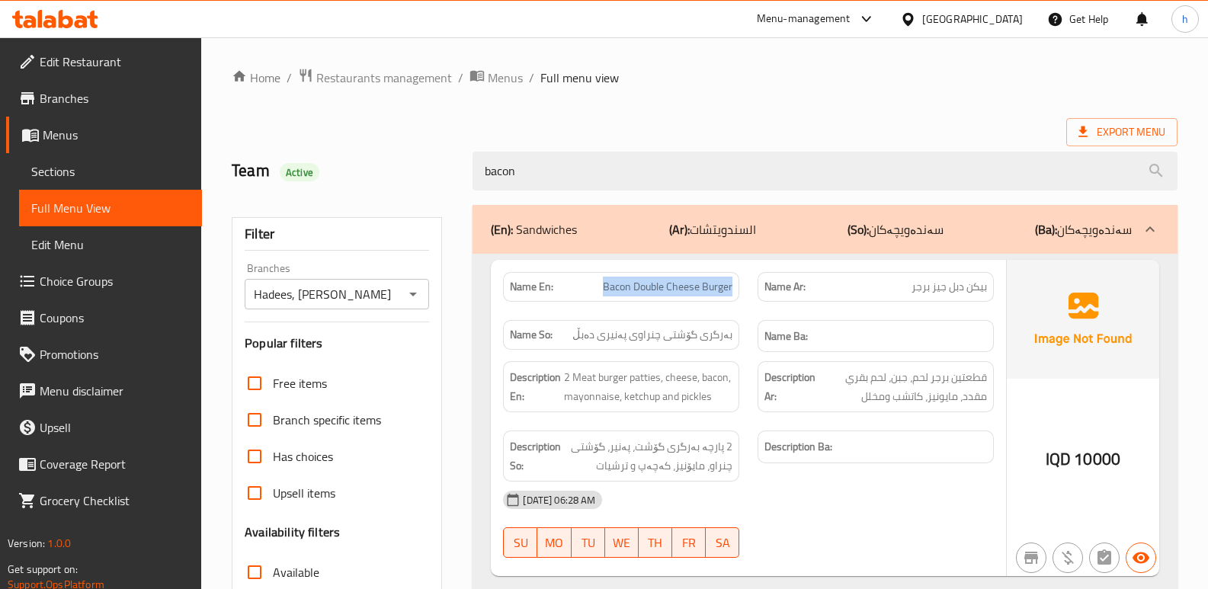
drag, startPoint x: 603, startPoint y: 285, endPoint x: 742, endPoint y: 288, distance: 138.8
click at [742, 288] on div "Name En: Bacon Double Cheese Burger" at bounding box center [621, 287] width 255 height 48
copy span "Bacon Double Cheese Burger"
drag, startPoint x: 567, startPoint y: 170, endPoint x: 361, endPoint y: 138, distance: 208.3
click at [370, 139] on div "Team Active bacon" at bounding box center [705, 171] width 964 height 68
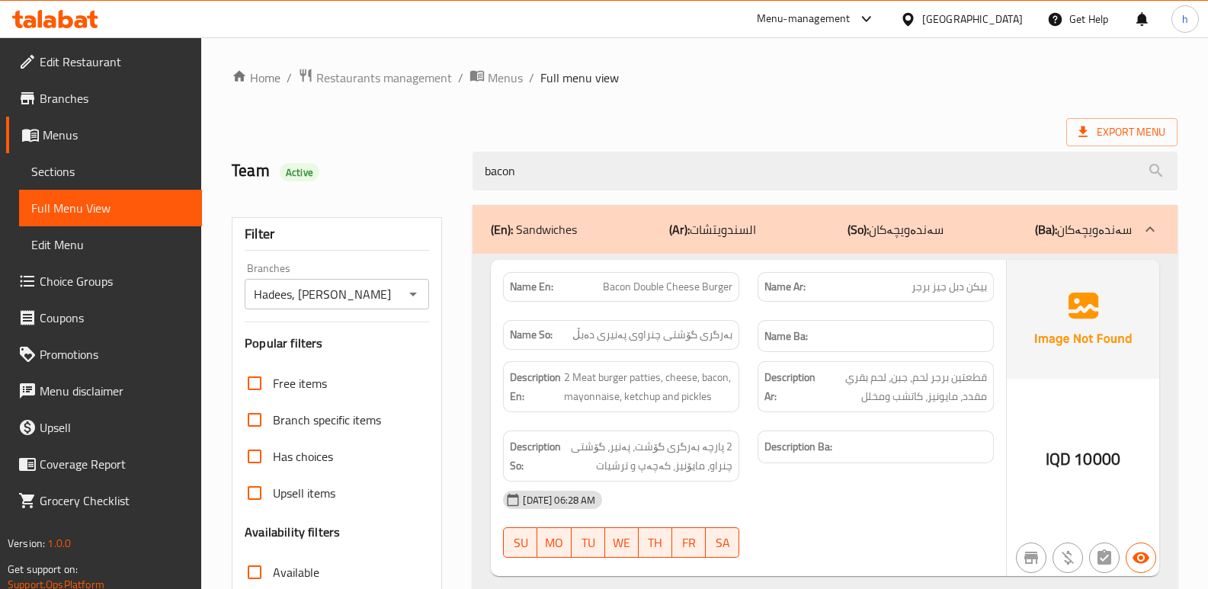
paste input "Bacon Double Cheese Burger"
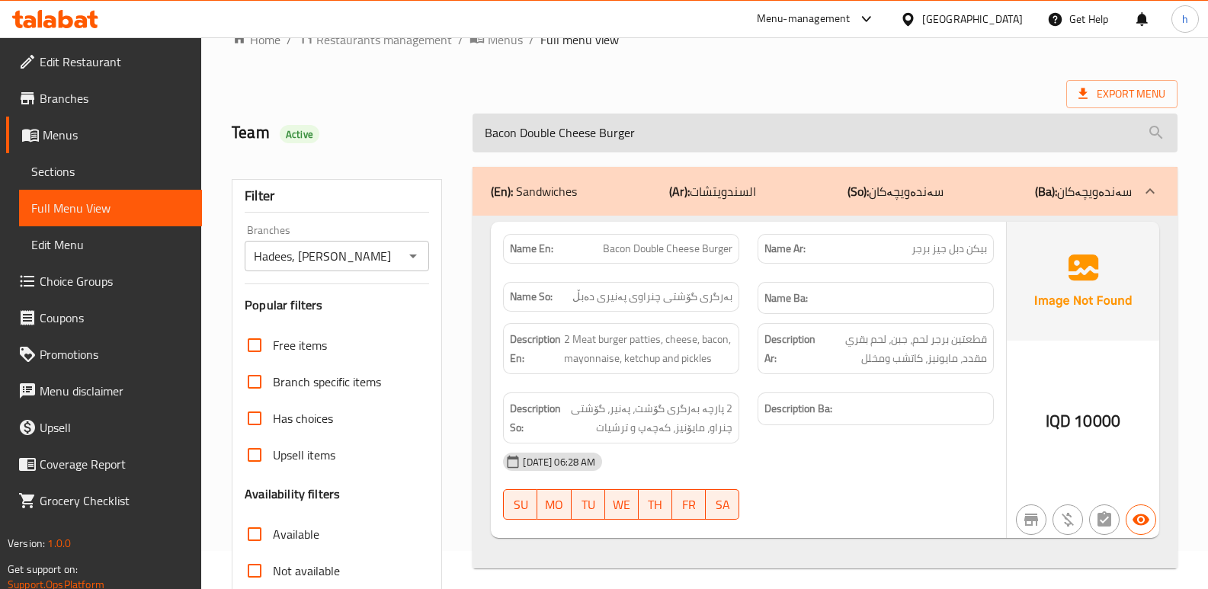
scroll to position [13, 0]
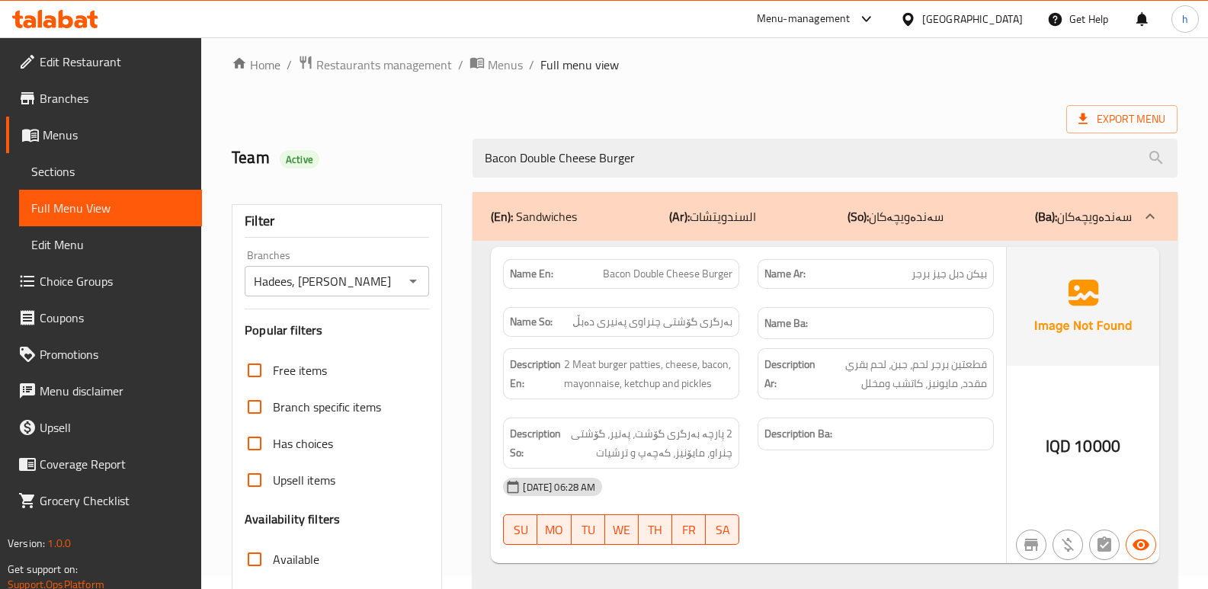
type input "Bacon Double Cheese Burger"
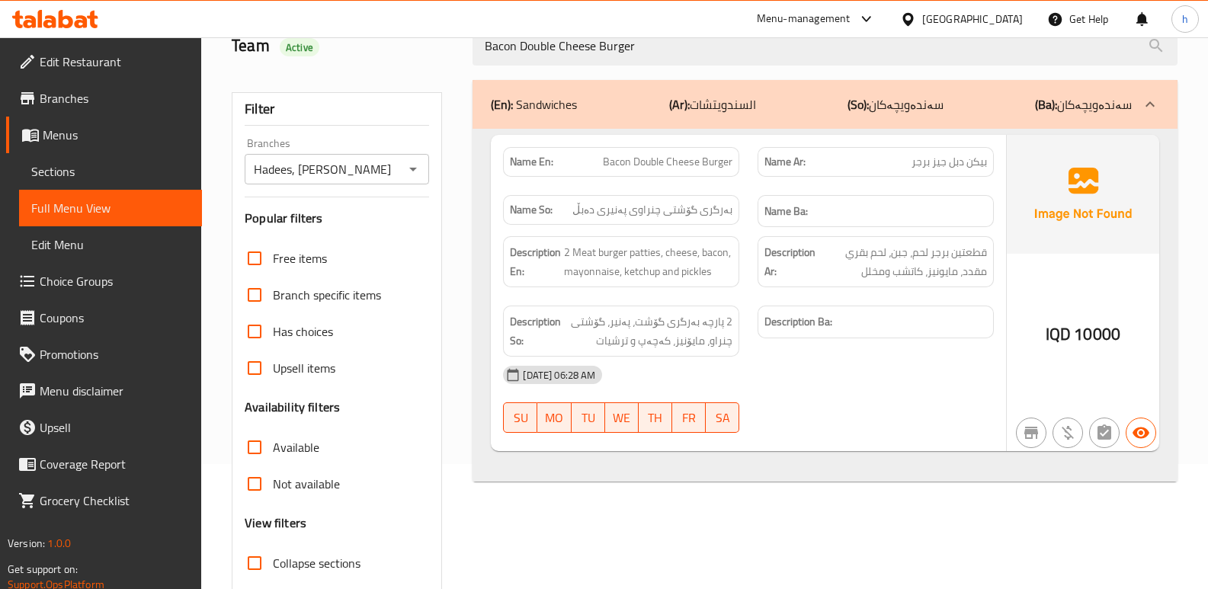
scroll to position [115, 0]
